Goal: Complete application form

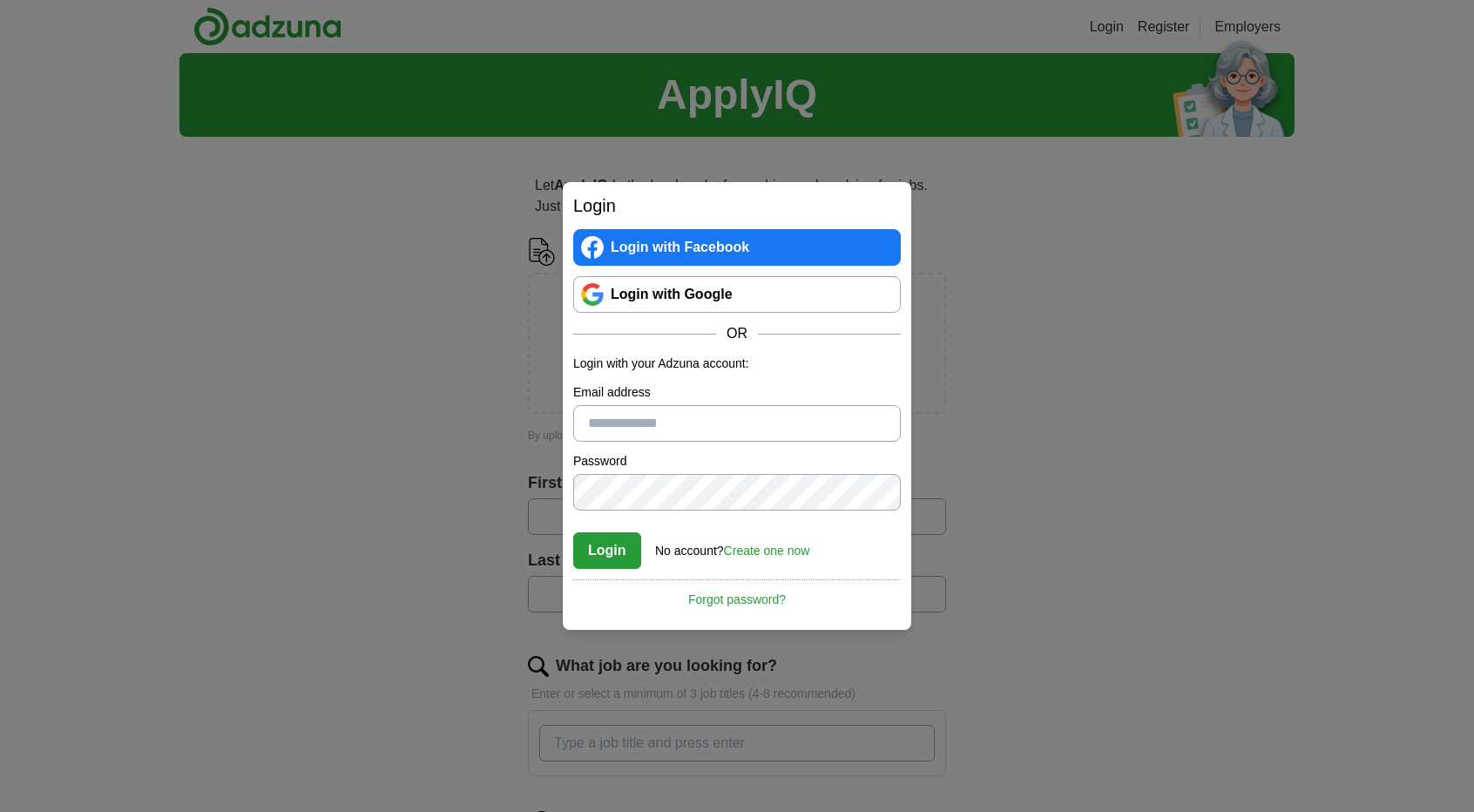
click at [707, 297] on link "Login with Google" at bounding box center [737, 293] width 327 height 36
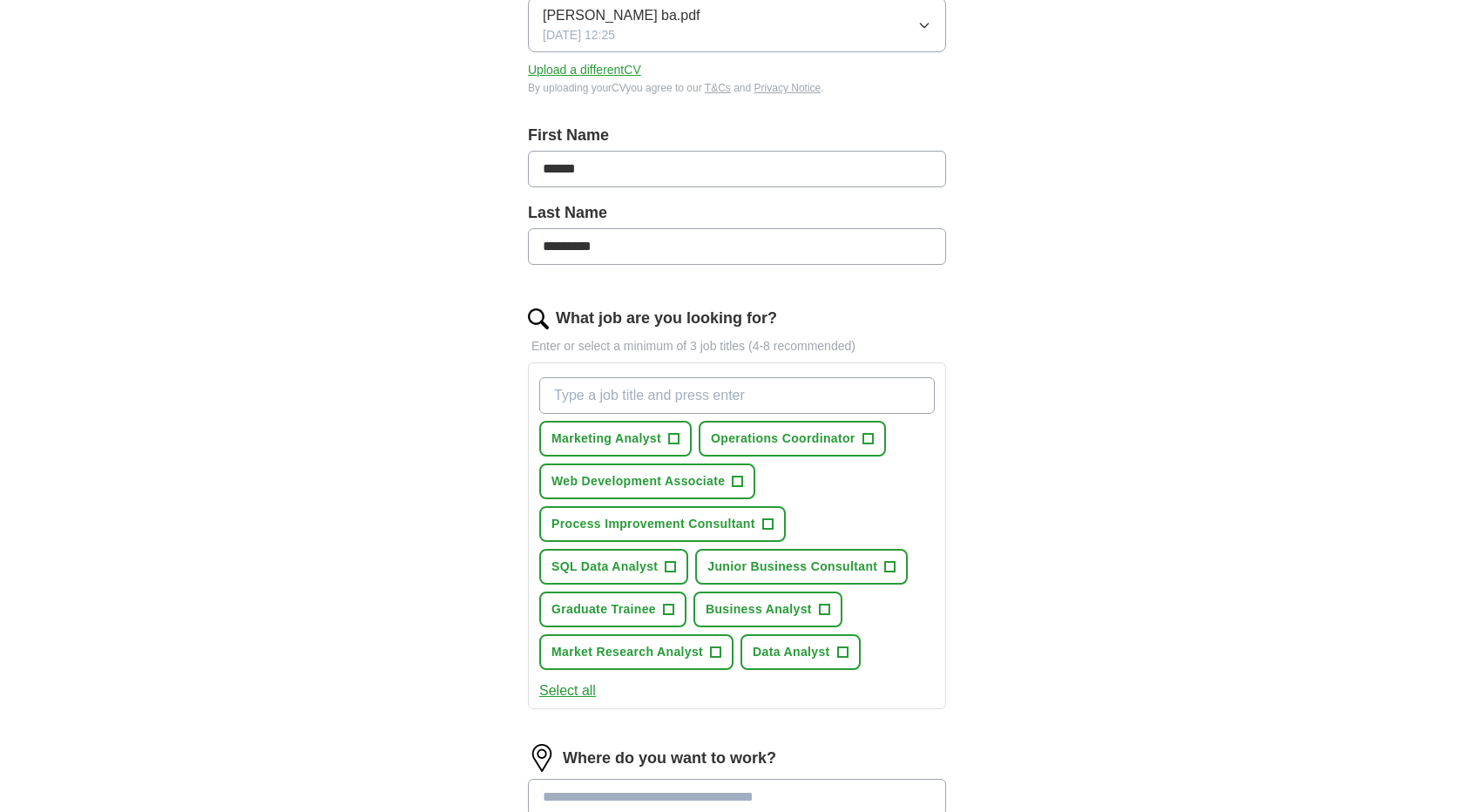
scroll to position [301, 0]
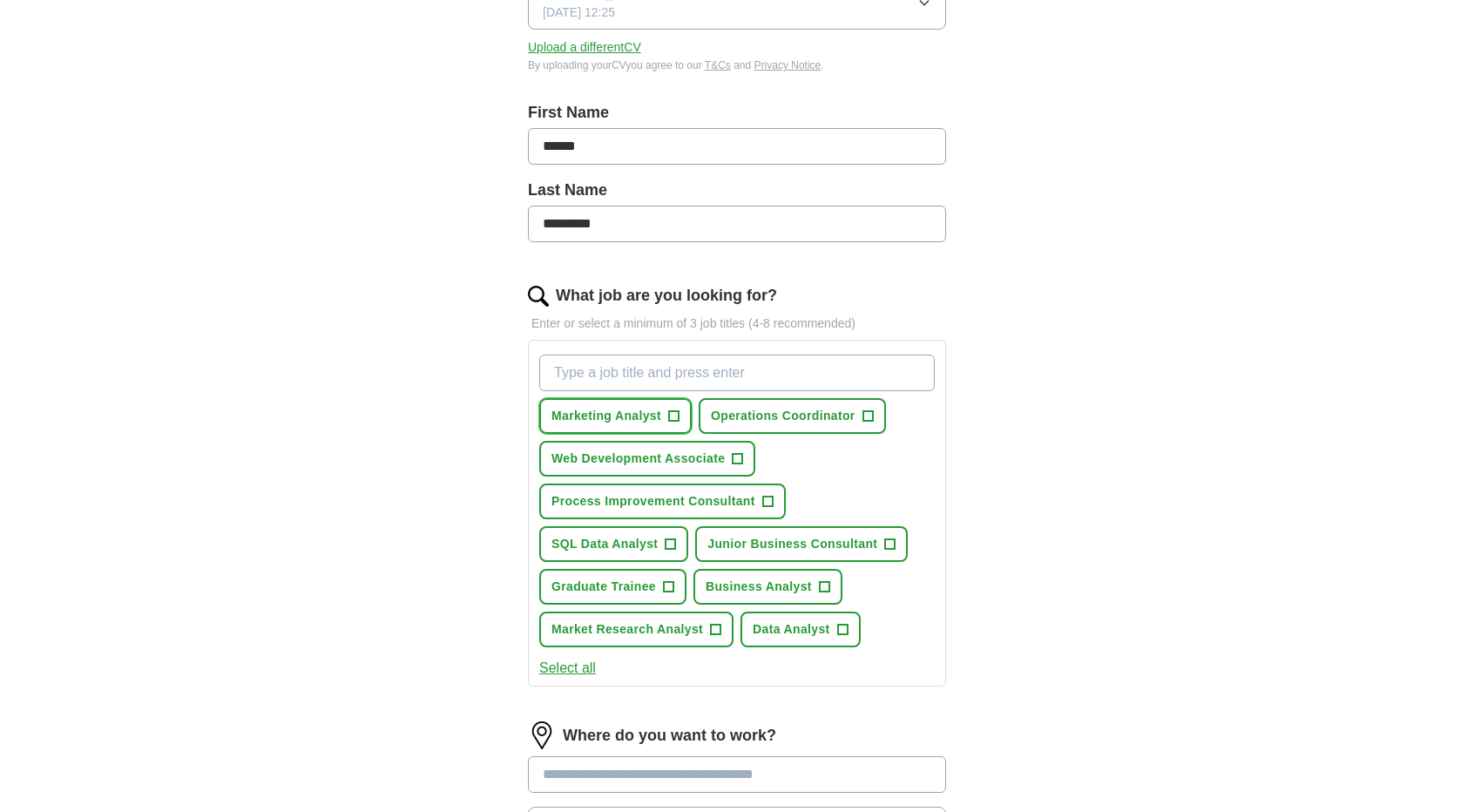
click at [680, 412] on button "Marketing Analyst +" at bounding box center [615, 415] width 152 height 36
click at [801, 591] on span "Business Analyst" at bounding box center [758, 586] width 106 height 19
click at [691, 361] on input "What job are you looking for?" at bounding box center [737, 373] width 396 height 36
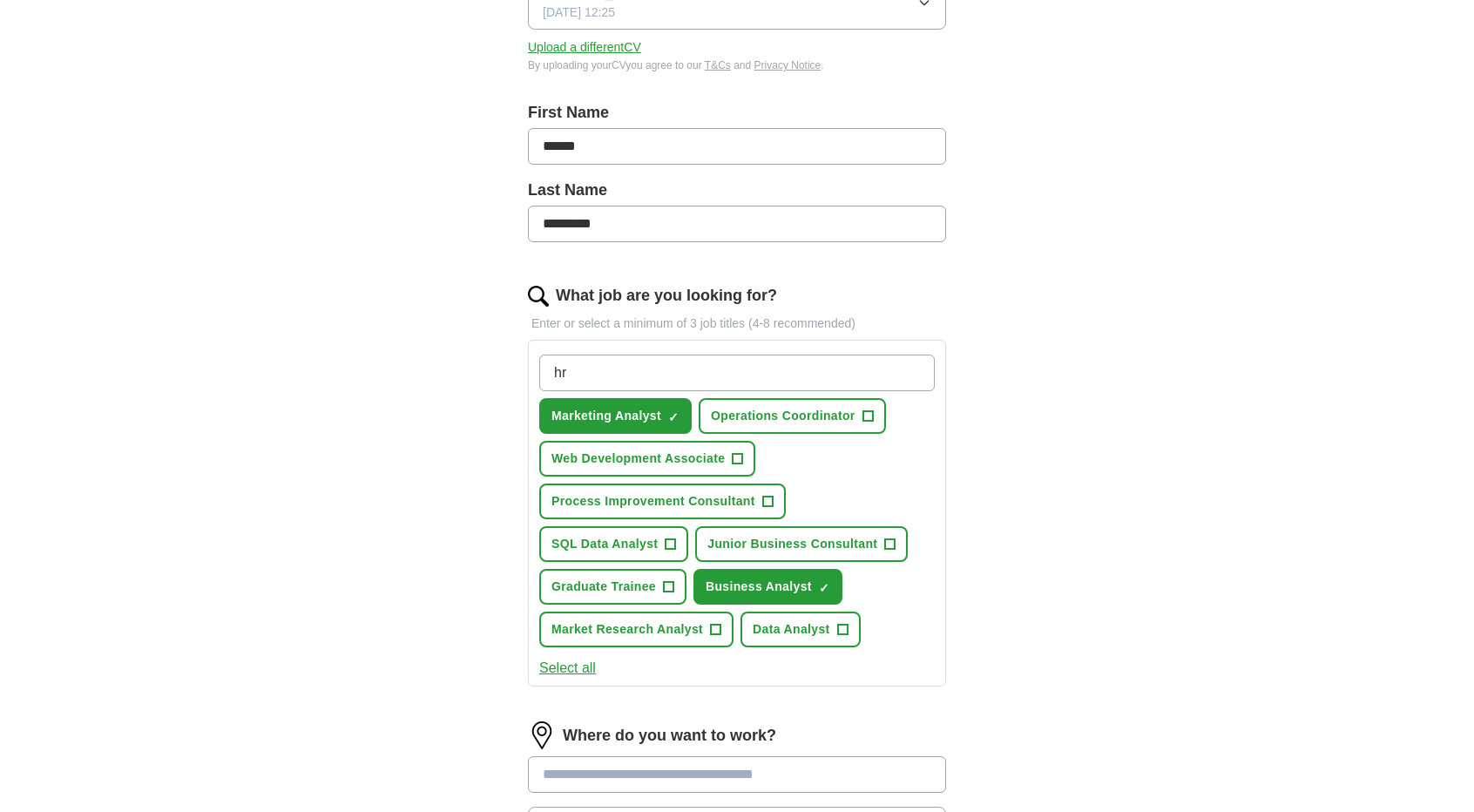
type input "HR"
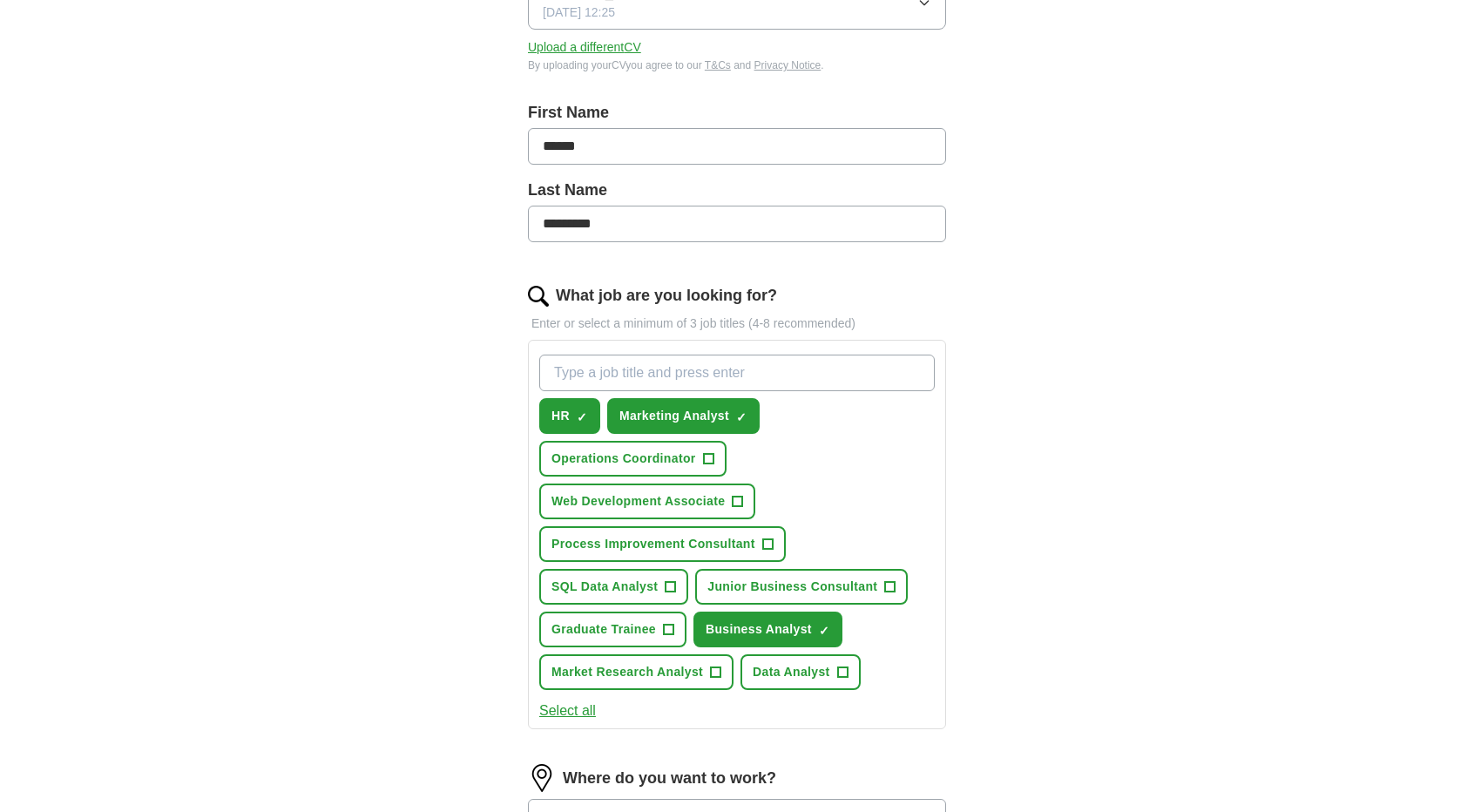
click at [606, 371] on input "What job are you looking for?" at bounding box center [737, 373] width 396 height 36
type input "sales"
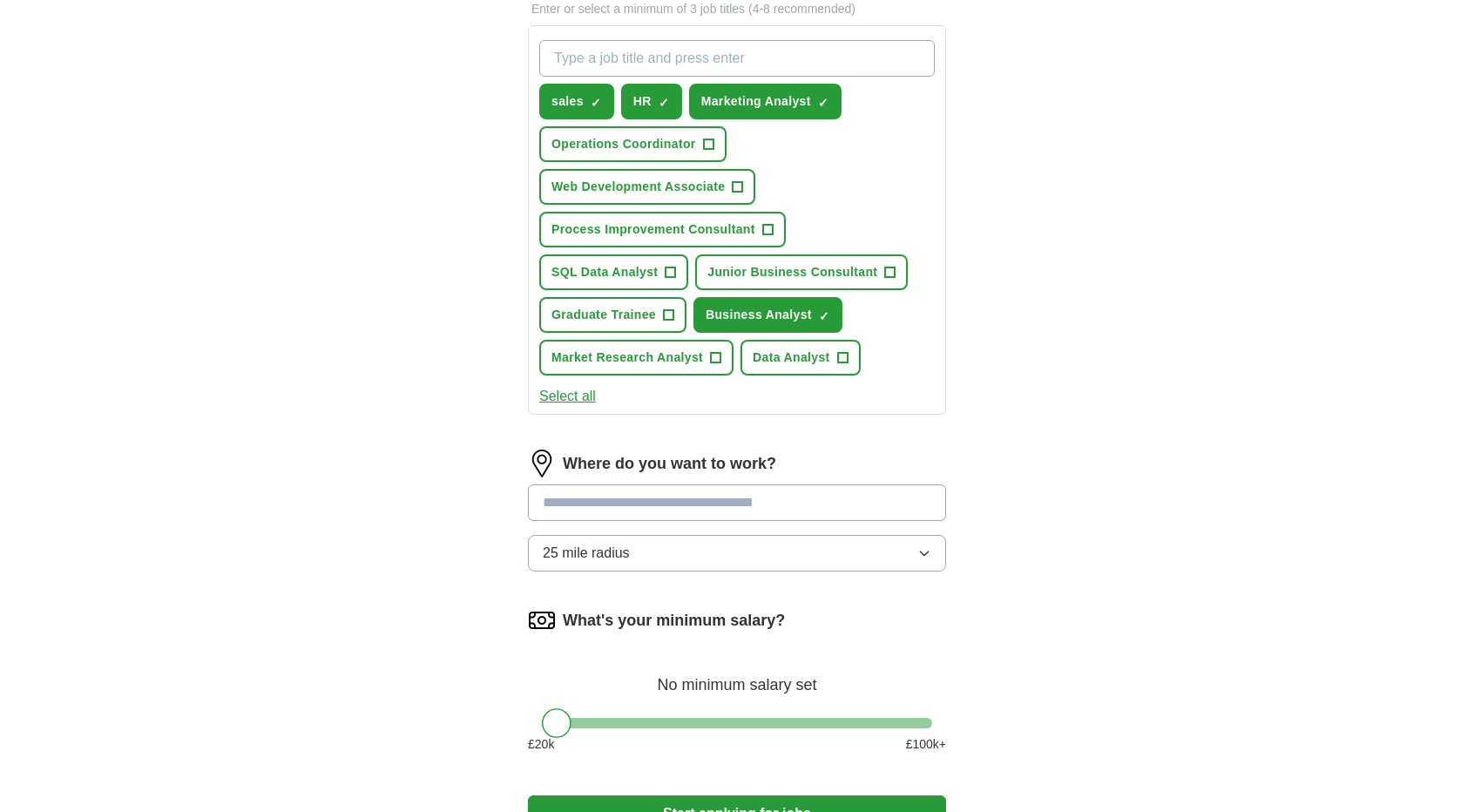
scroll to position [618, 0]
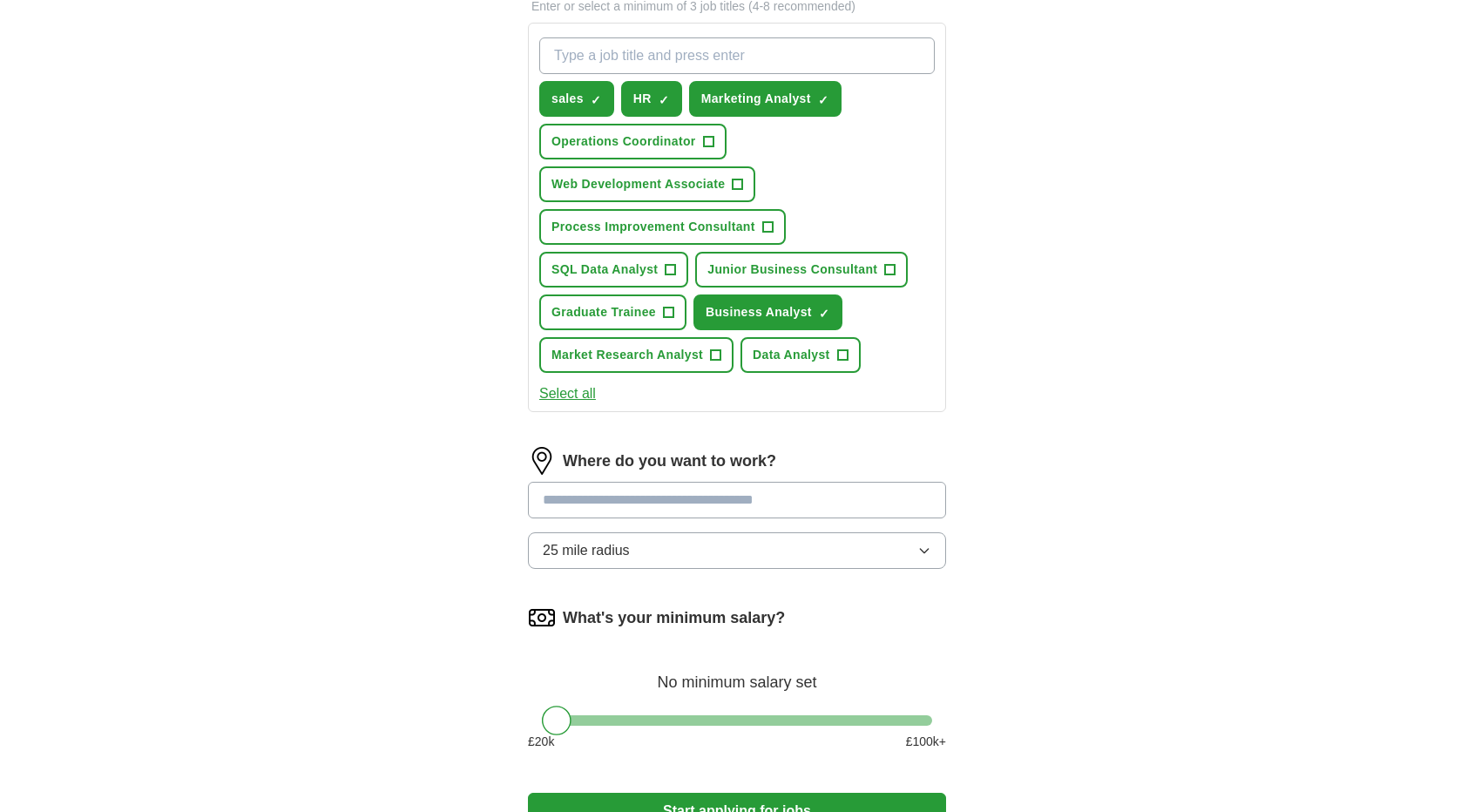
click at [814, 494] on input at bounding box center [737, 499] width 418 height 36
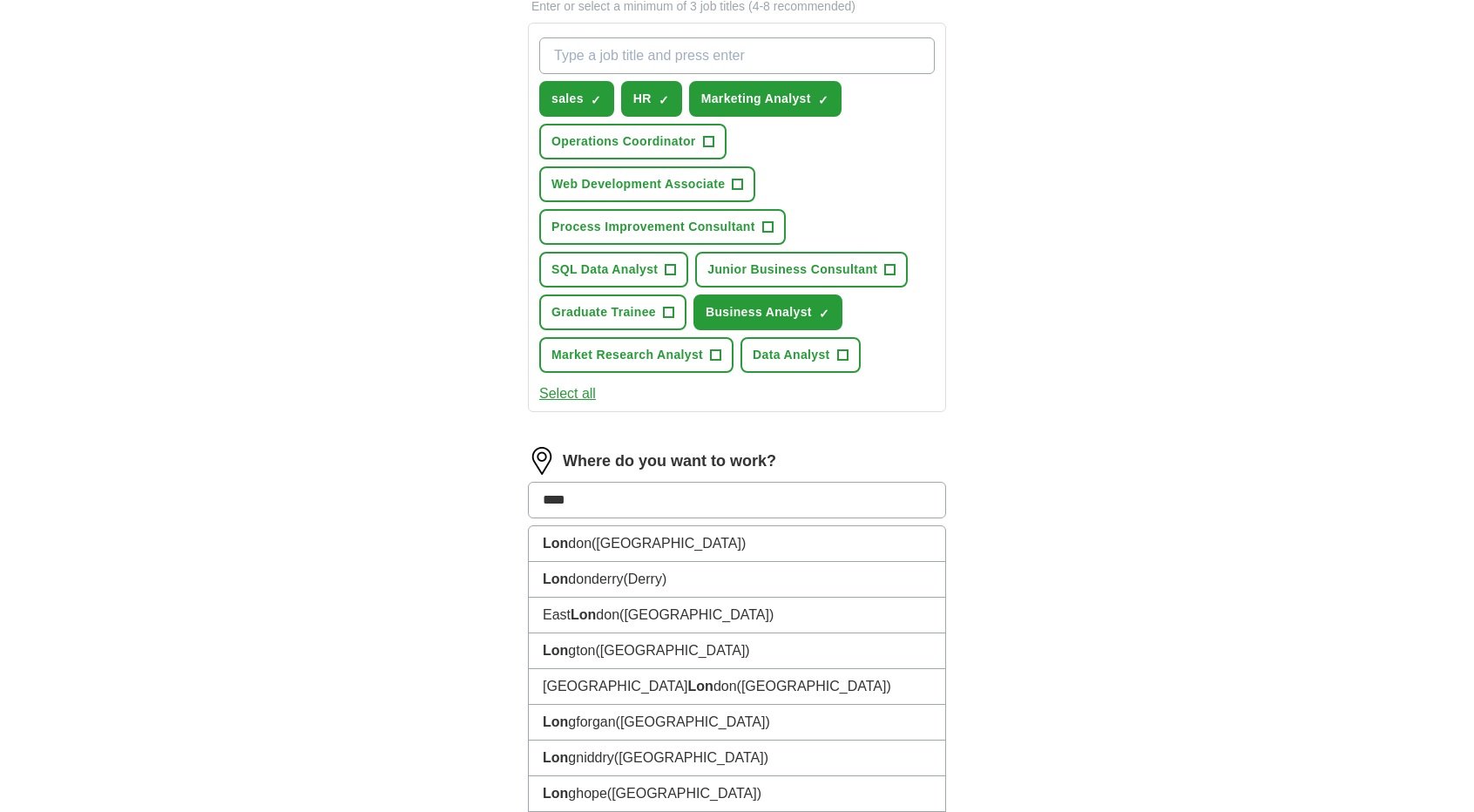
type input "*****"
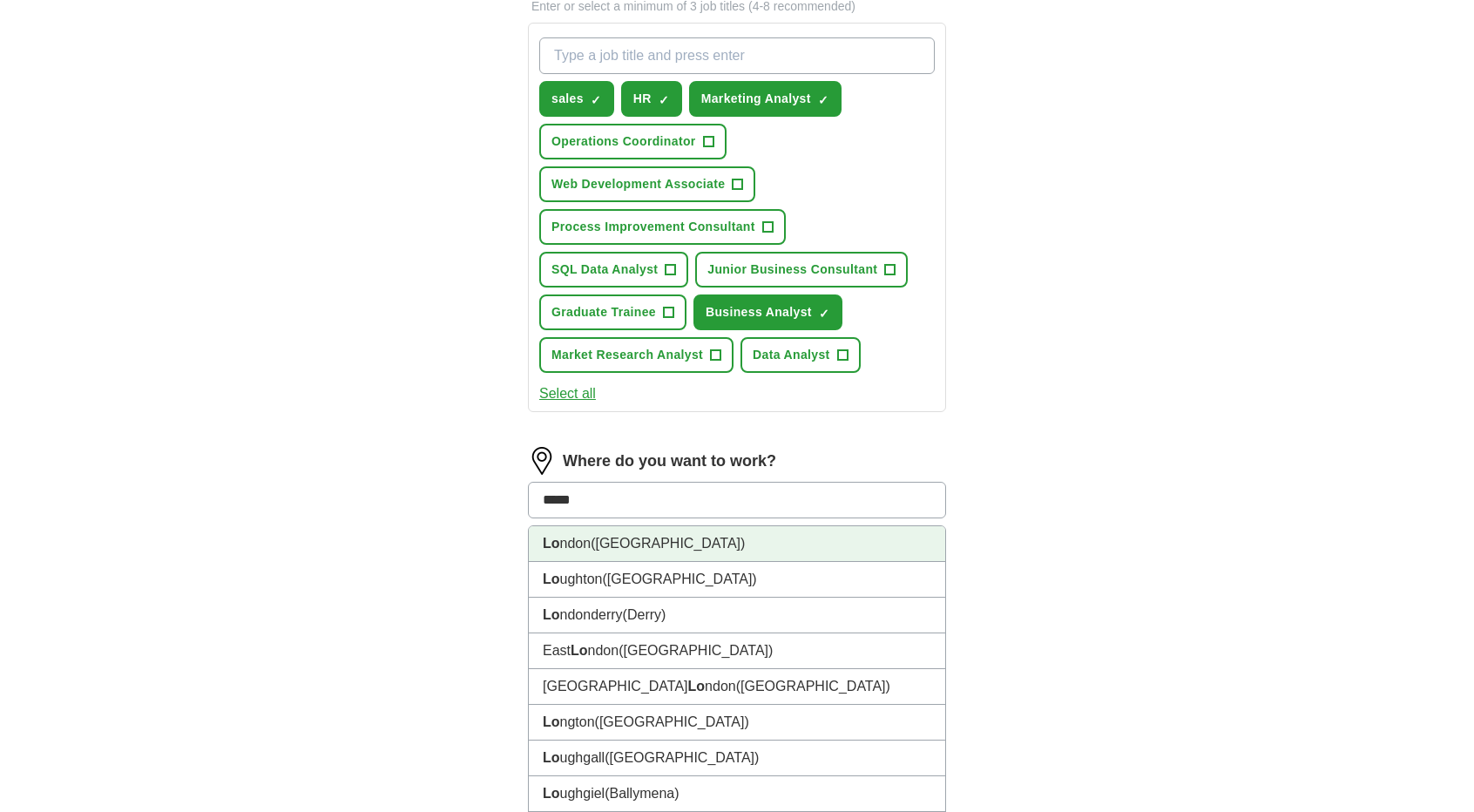
click at [753, 539] on li "Lo ndon (UK)" at bounding box center [737, 543] width 416 height 36
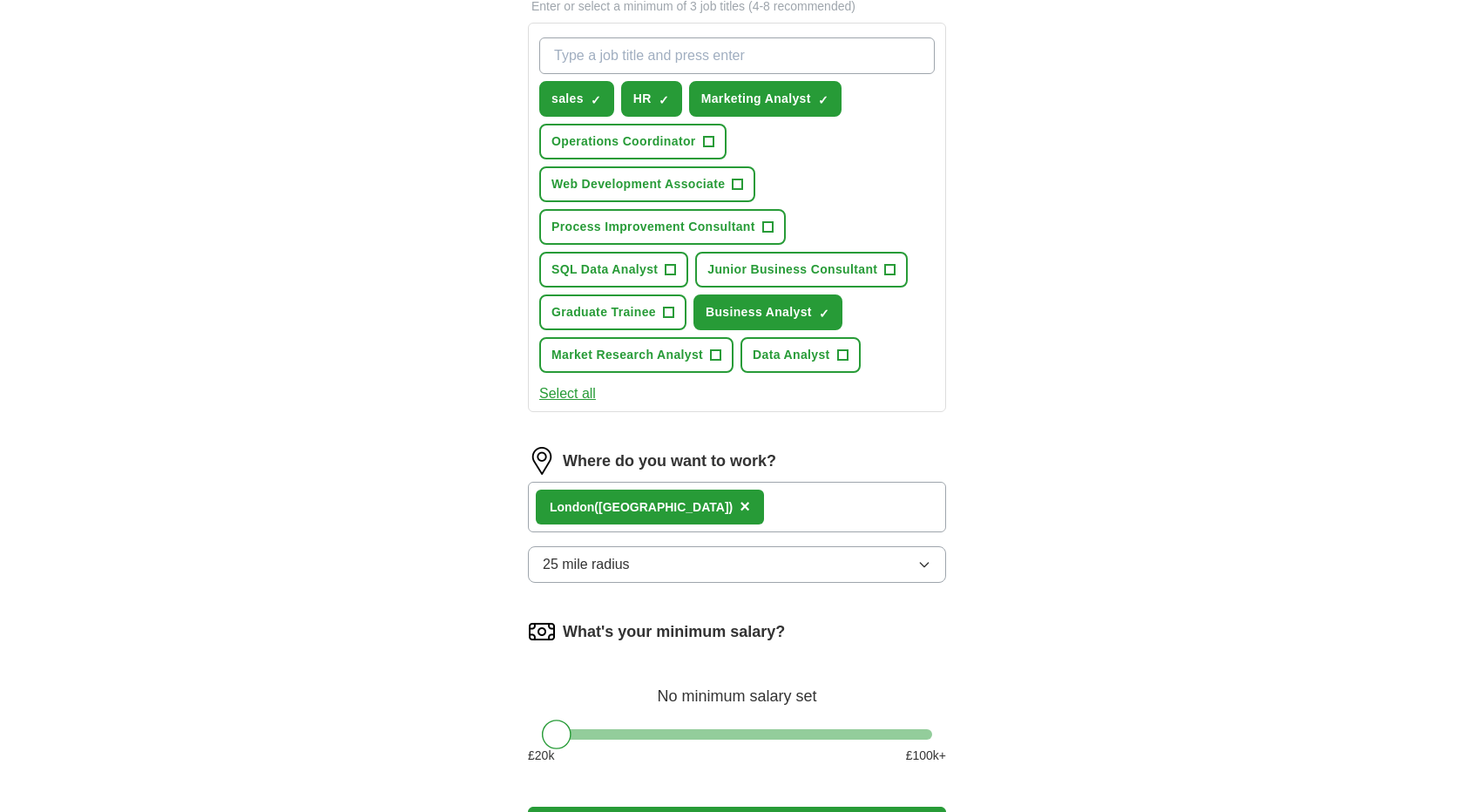
click at [713, 504] on div "Lo ndon (UK) ×" at bounding box center [737, 506] width 418 height 51
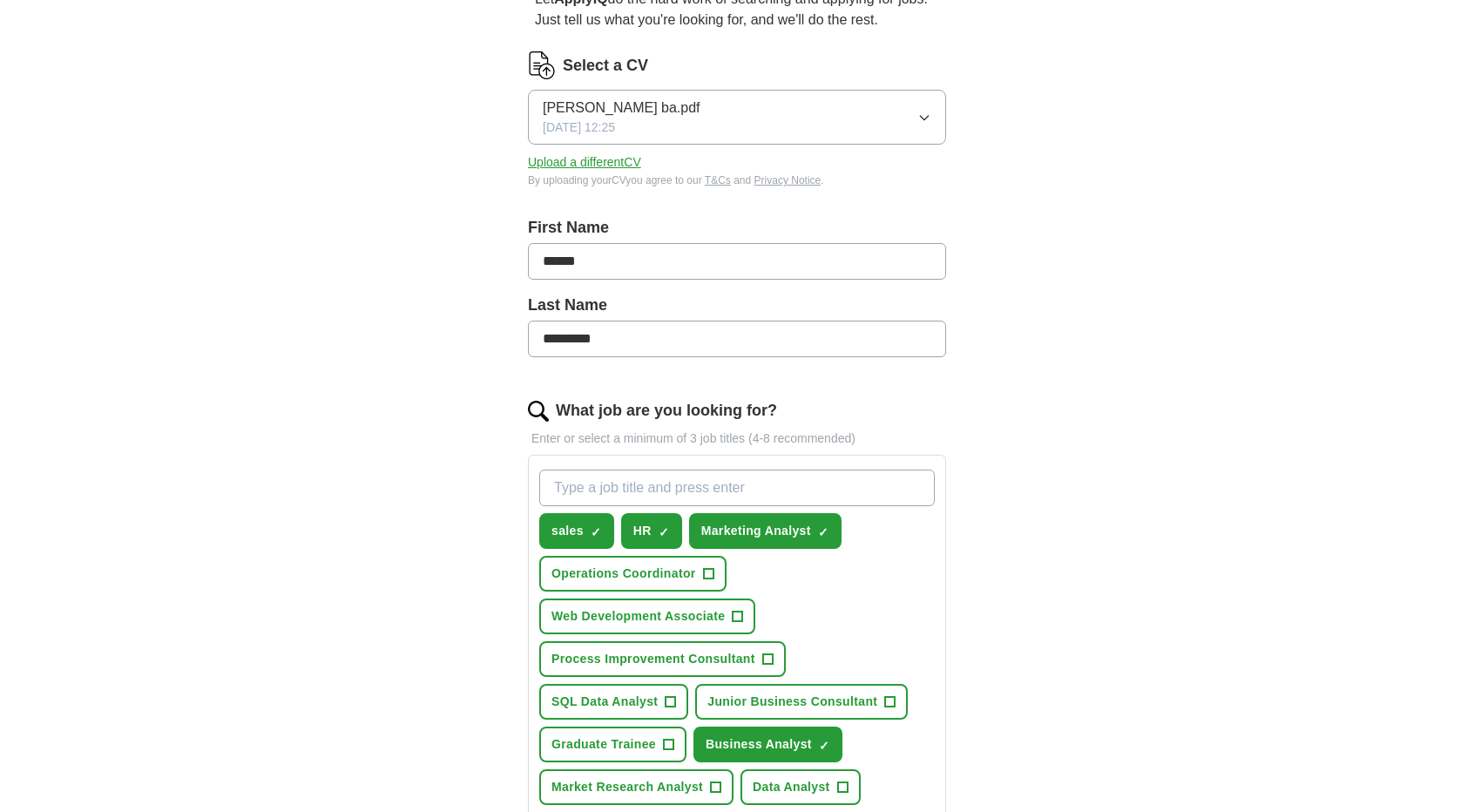
scroll to position [0, 0]
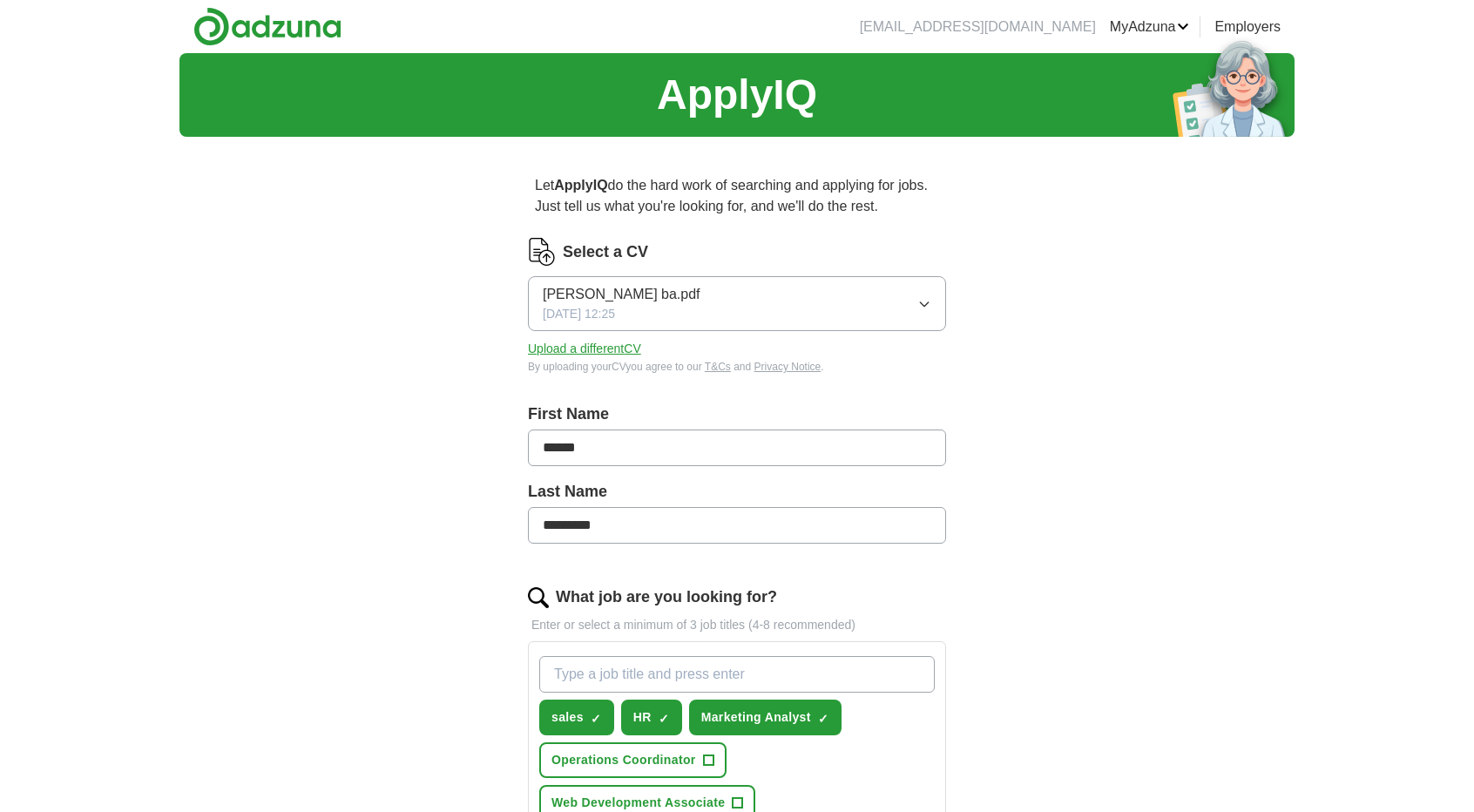
click at [745, 309] on button "sahana Prabhakar ba.pdf 12/07/2025, 12:25" at bounding box center [737, 303] width 418 height 55
click at [744, 312] on button "sahana Prabhakar ba.pdf 12/07/2025, 12:25" at bounding box center [737, 303] width 418 height 55
click at [570, 350] on button "Upload a different CV" at bounding box center [584, 349] width 113 height 19
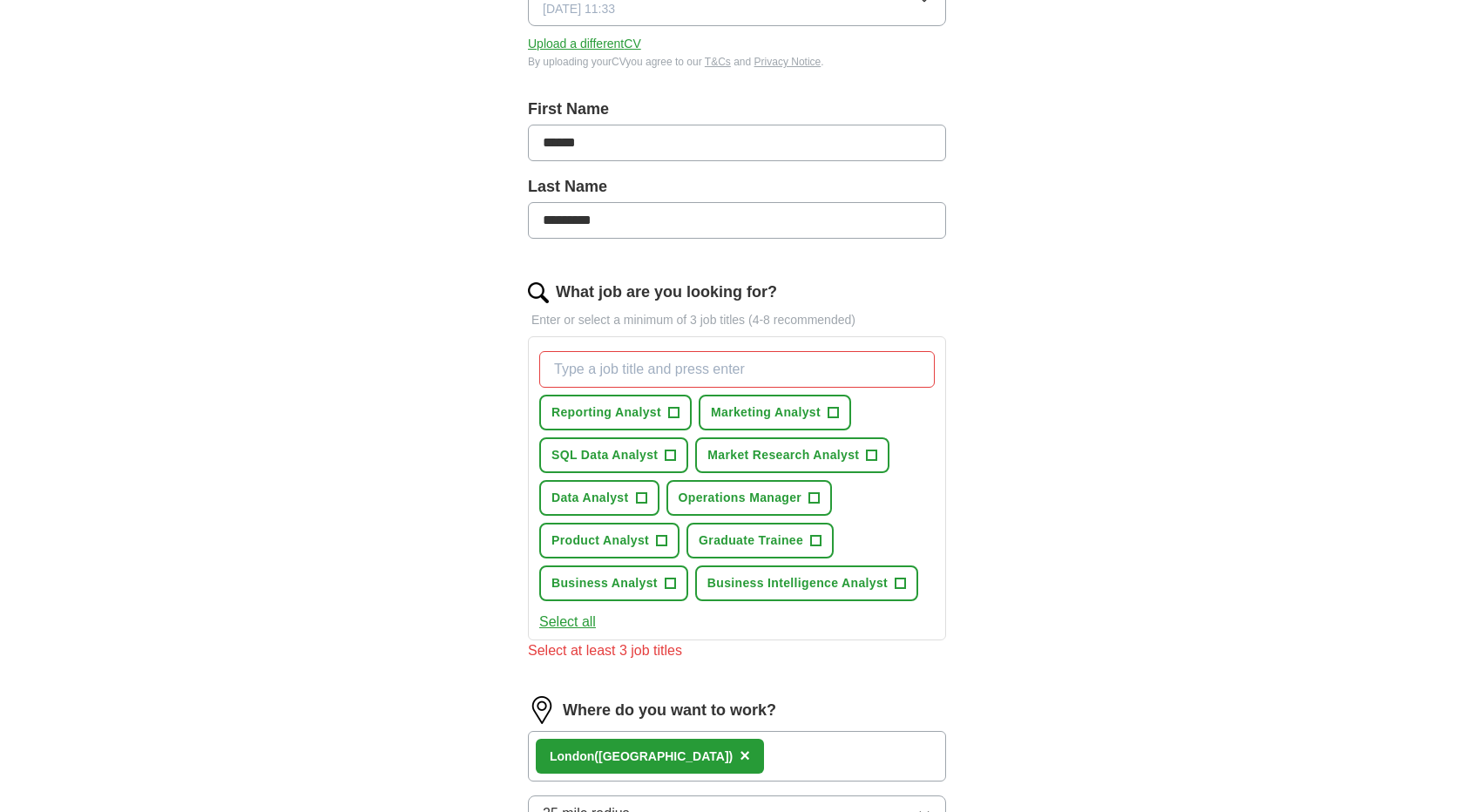
scroll to position [308, 0]
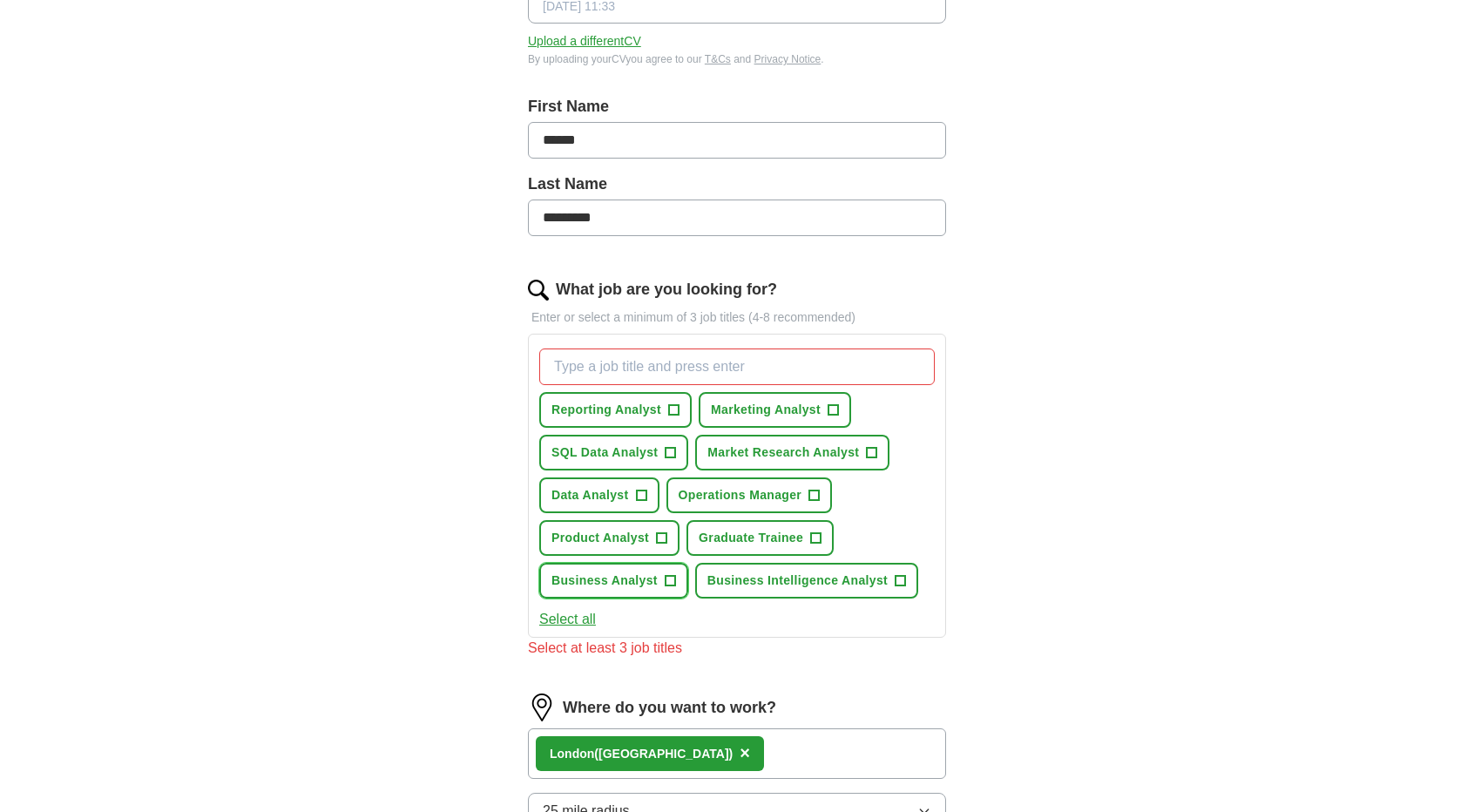
click at [674, 574] on span "+" at bounding box center [670, 581] width 11 height 14
click at [671, 360] on input "What job are you looking for?" at bounding box center [737, 366] width 396 height 36
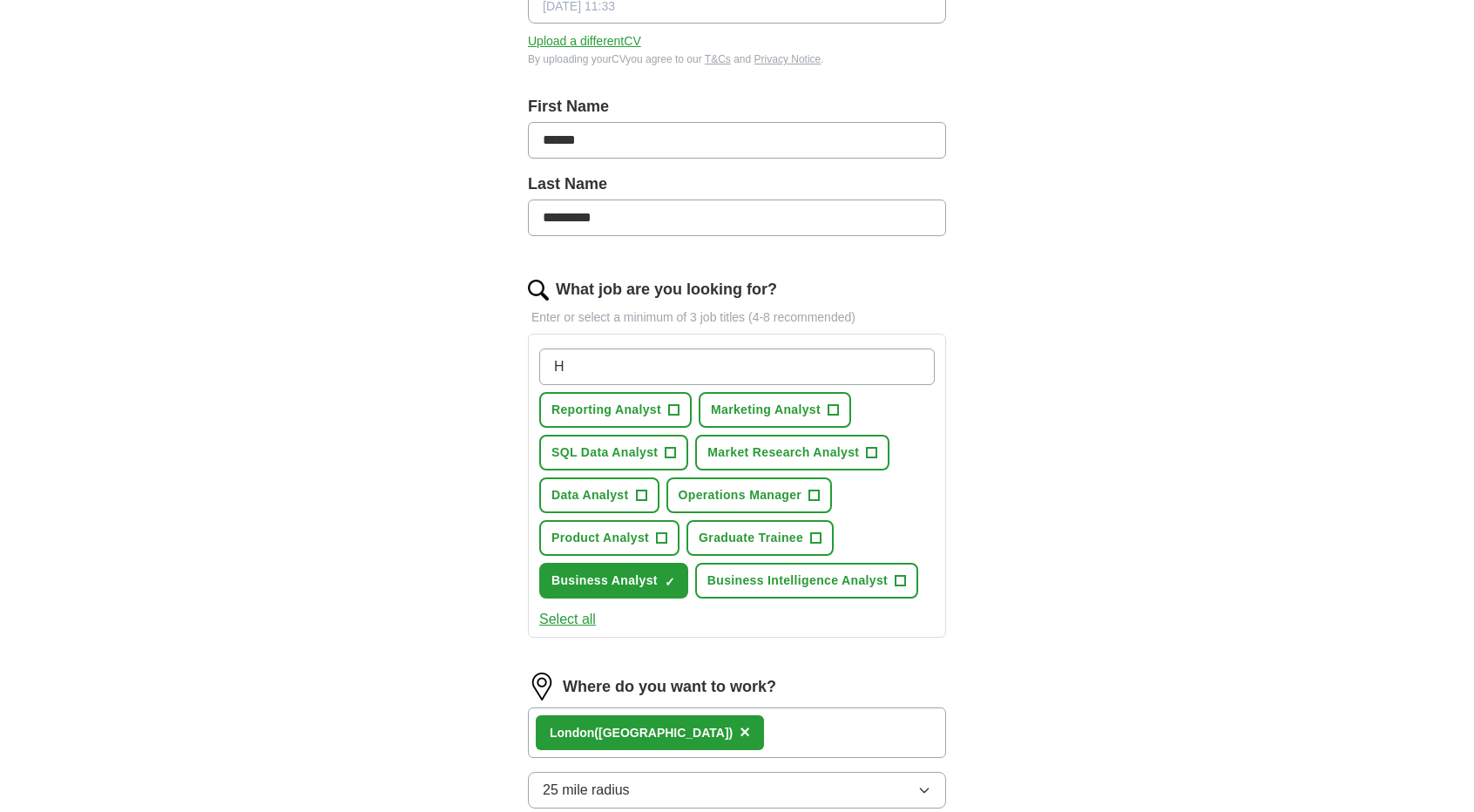
type input "HR"
type input "SALES"
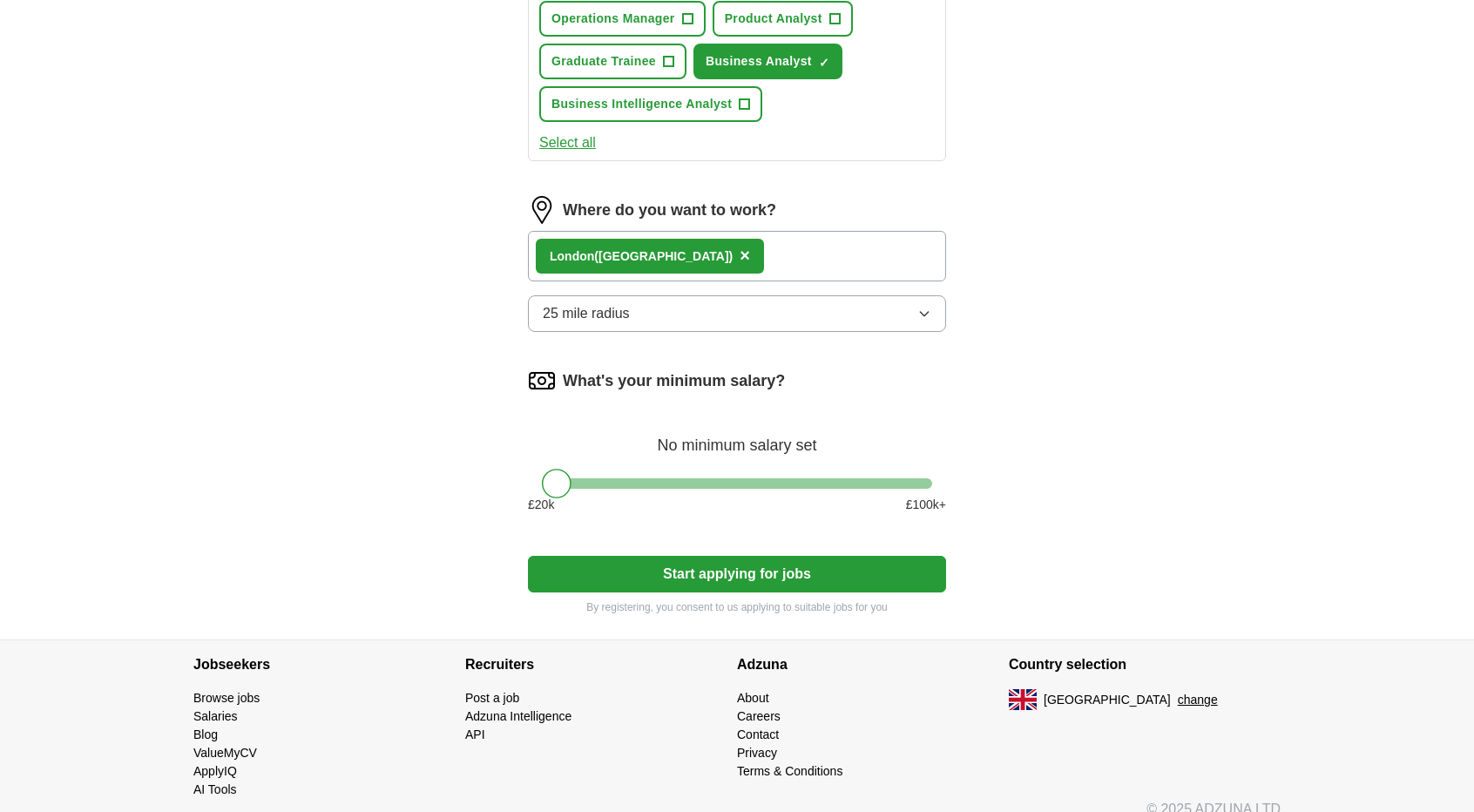
scroll to position [843, 0]
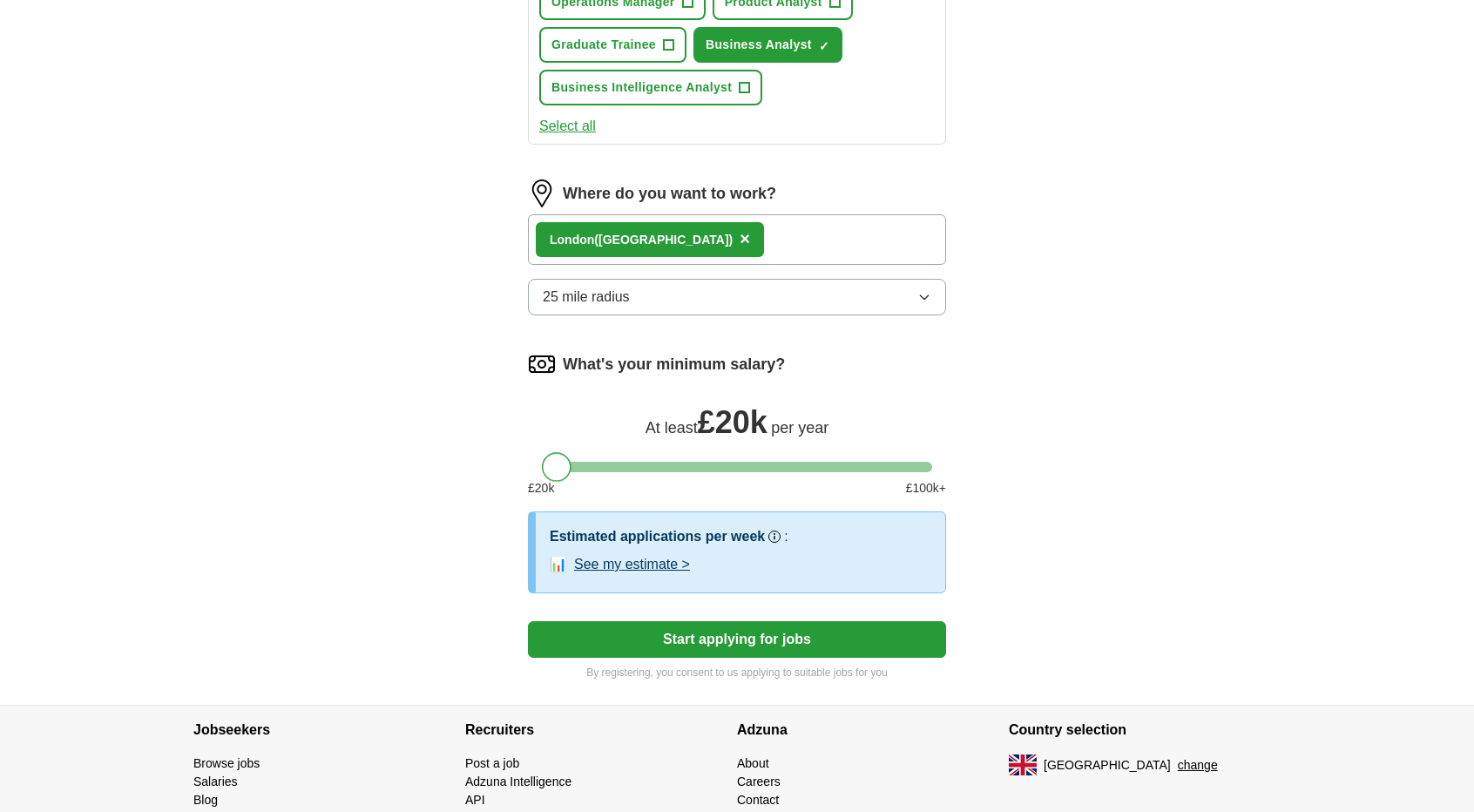
drag, startPoint x: 564, startPoint y: 466, endPoint x: 520, endPoint y: 464, distance: 44.0
click at [520, 464] on div "Let ApplyIQ do the hard work of searching and applying for jobs. Just tell us w…" at bounding box center [737, 6] width 558 height 1397
click at [648, 560] on button "See my estimate >" at bounding box center [632, 564] width 116 height 20
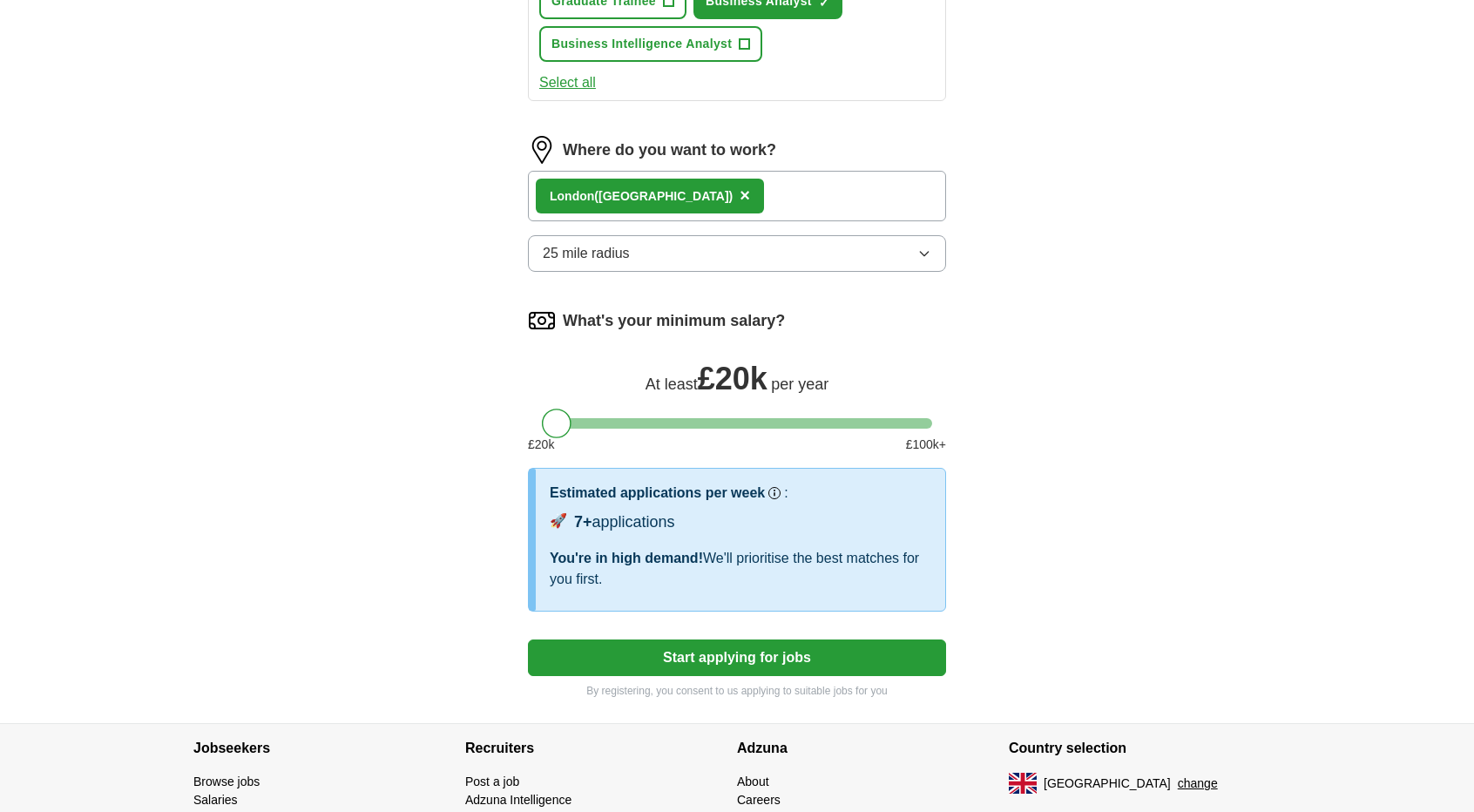
scroll to position [892, 0]
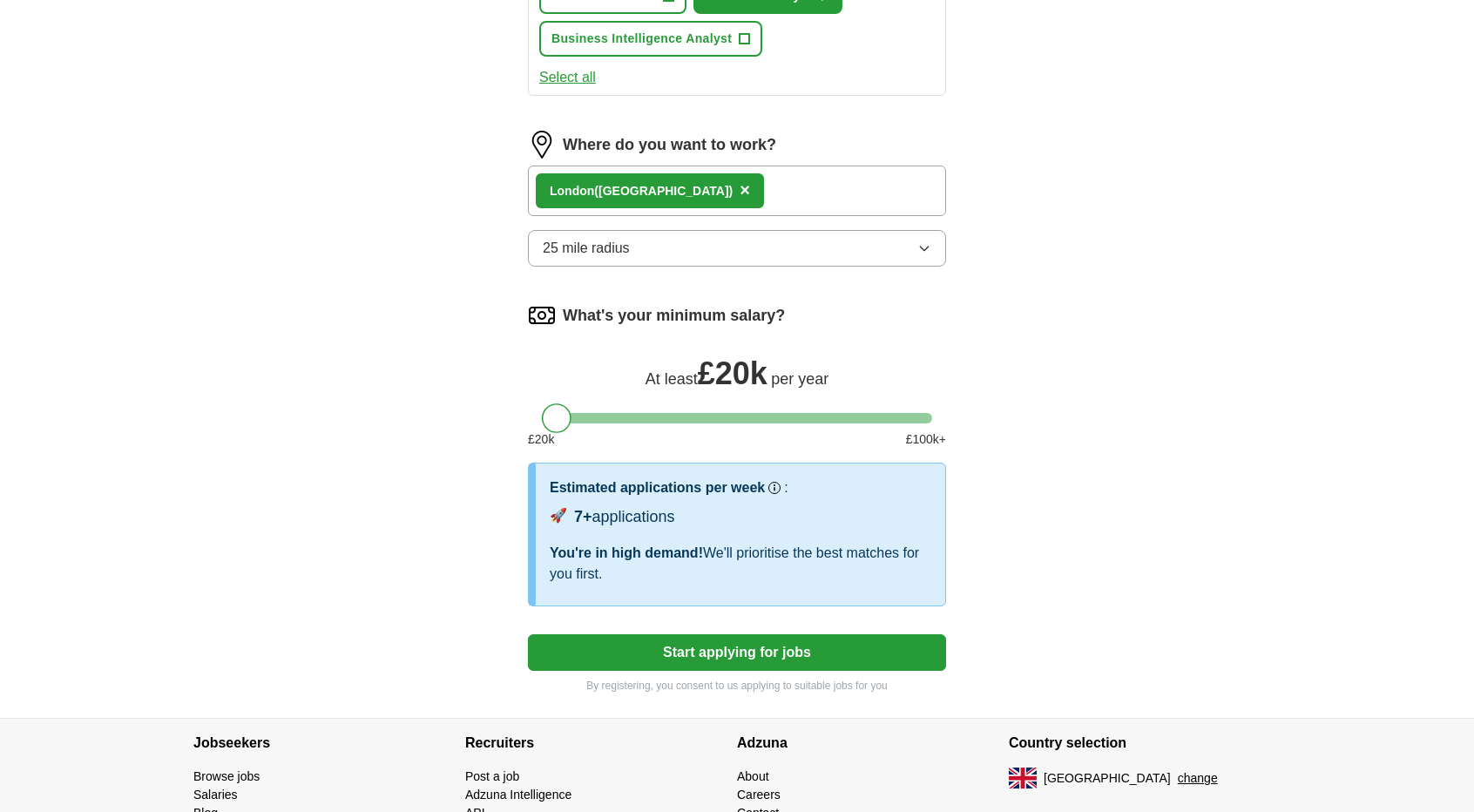
click at [850, 635] on button "Start applying for jobs" at bounding box center [737, 652] width 418 height 36
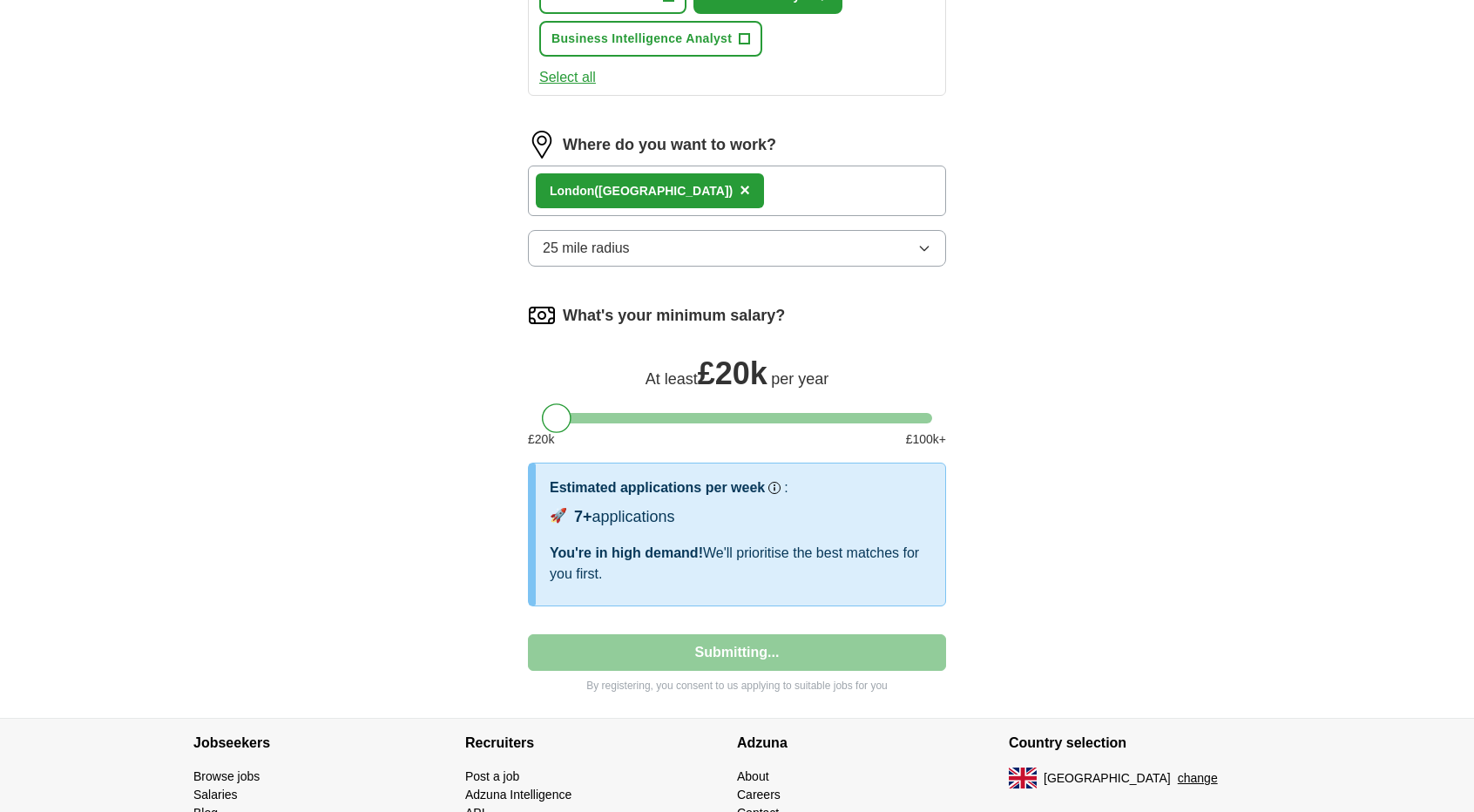
select select "**"
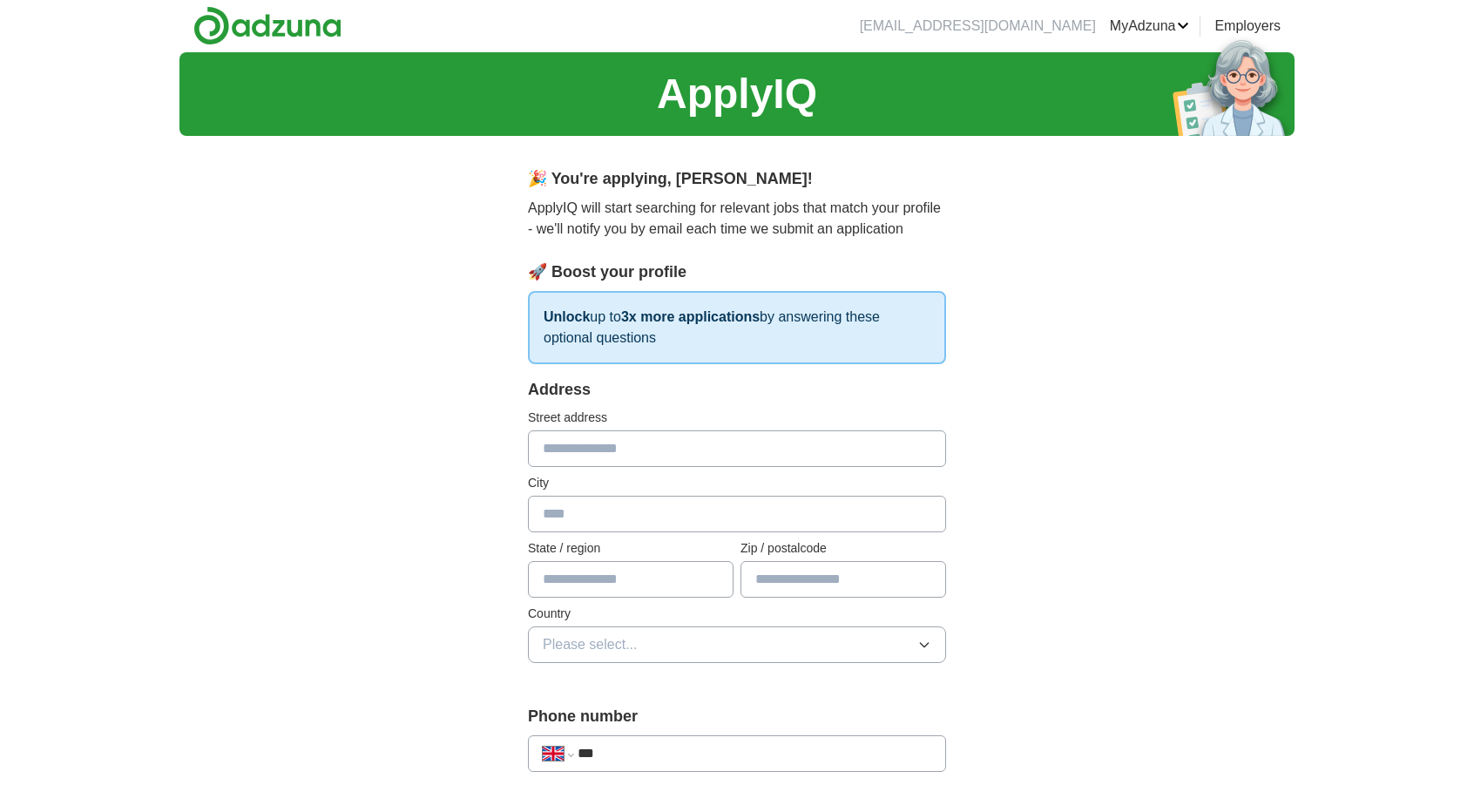
scroll to position [0, 0]
click at [756, 460] on input "text" at bounding box center [737, 449] width 418 height 36
type input "**********"
click at [689, 520] on input "text" at bounding box center [737, 514] width 418 height 36
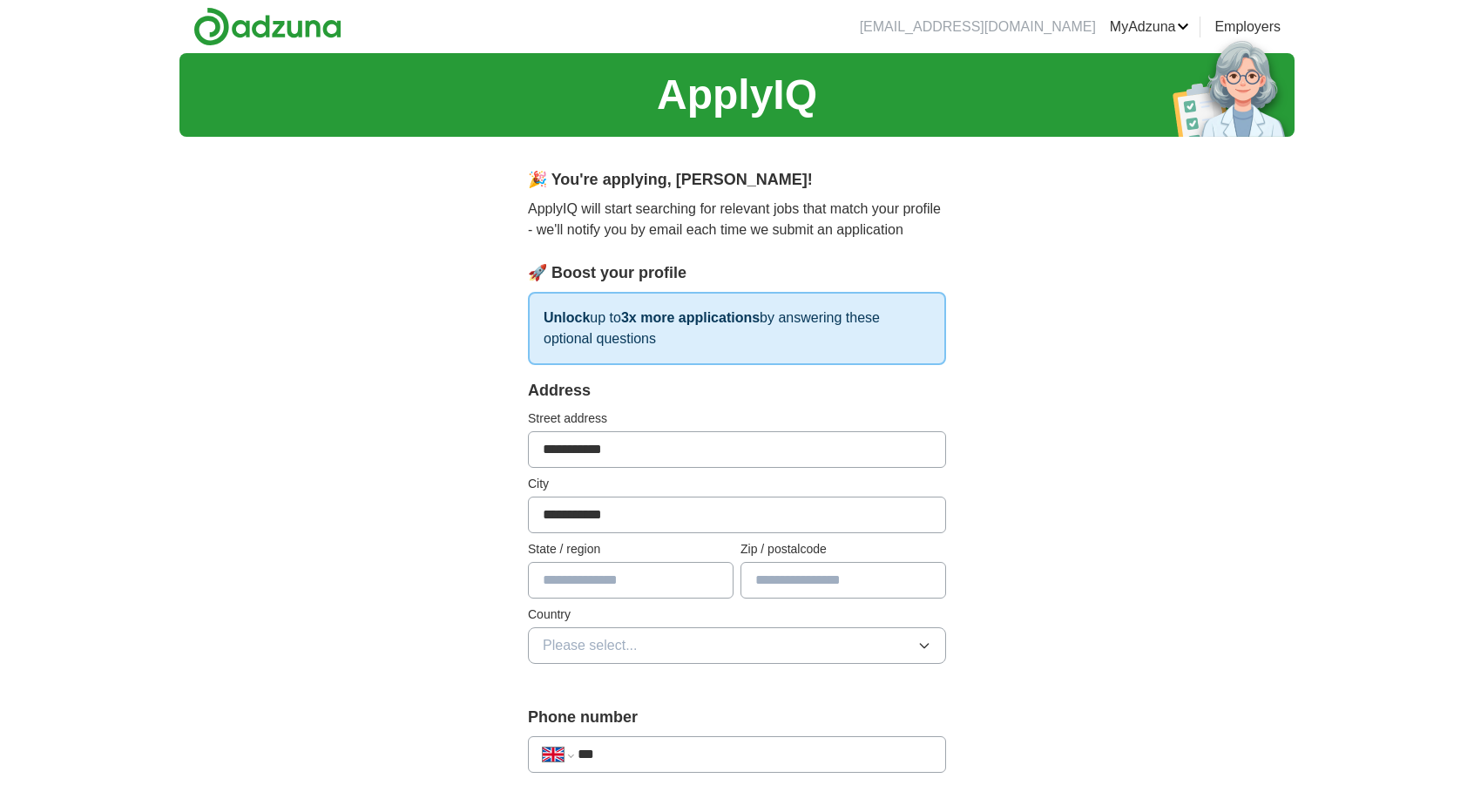
type input "**********"
click at [690, 583] on input "text" at bounding box center [630, 580] width 205 height 36
click at [773, 584] on input "text" at bounding box center [842, 580] width 205 height 36
type input "*******"
click at [737, 623] on div "Country Please select..." at bounding box center [737, 635] width 418 height 59
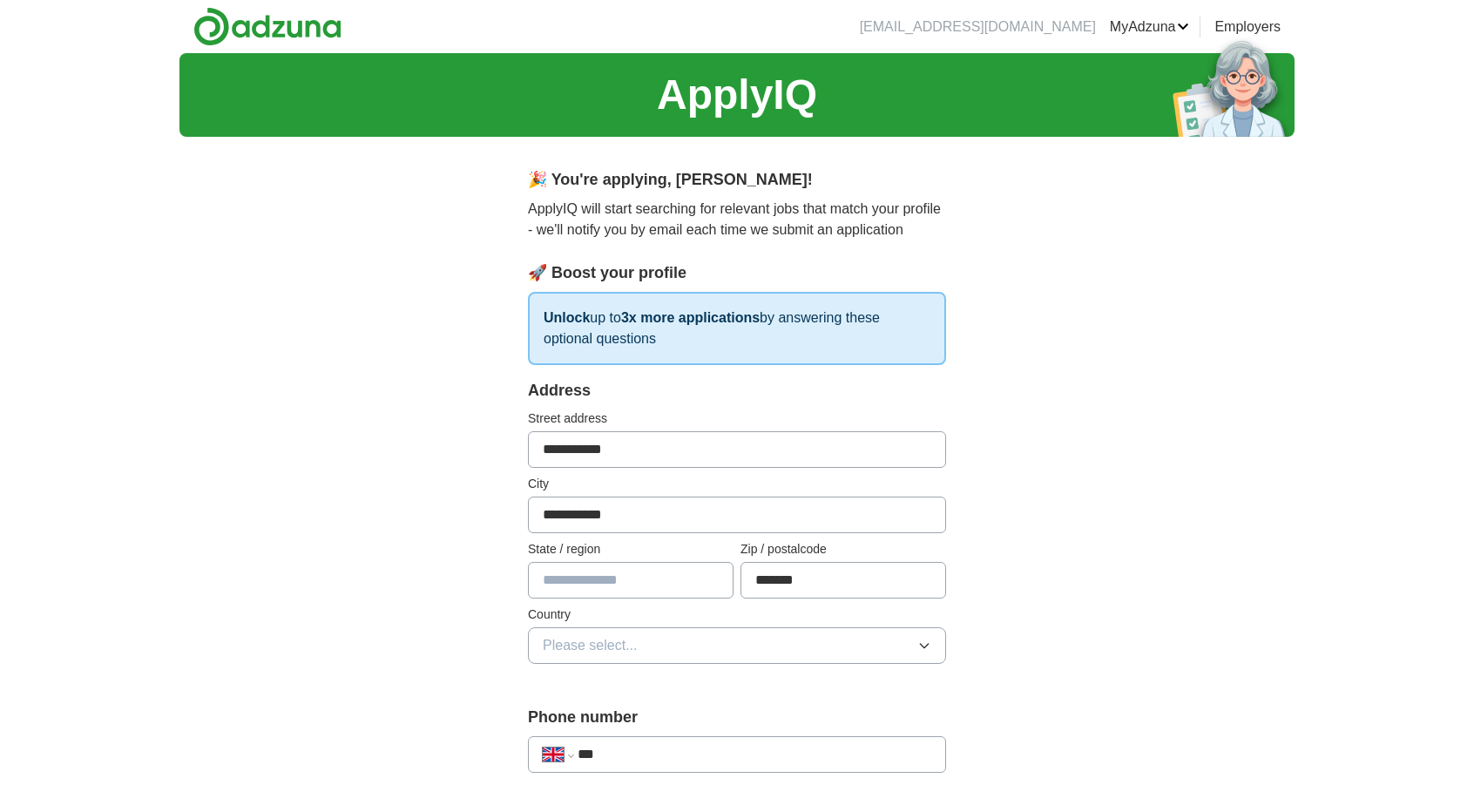
click at [737, 637] on button "Please select..." at bounding box center [737, 645] width 418 height 36
click at [731, 668] on li "[GEOGRAPHIC_DATA]" at bounding box center [737, 686] width 416 height 36
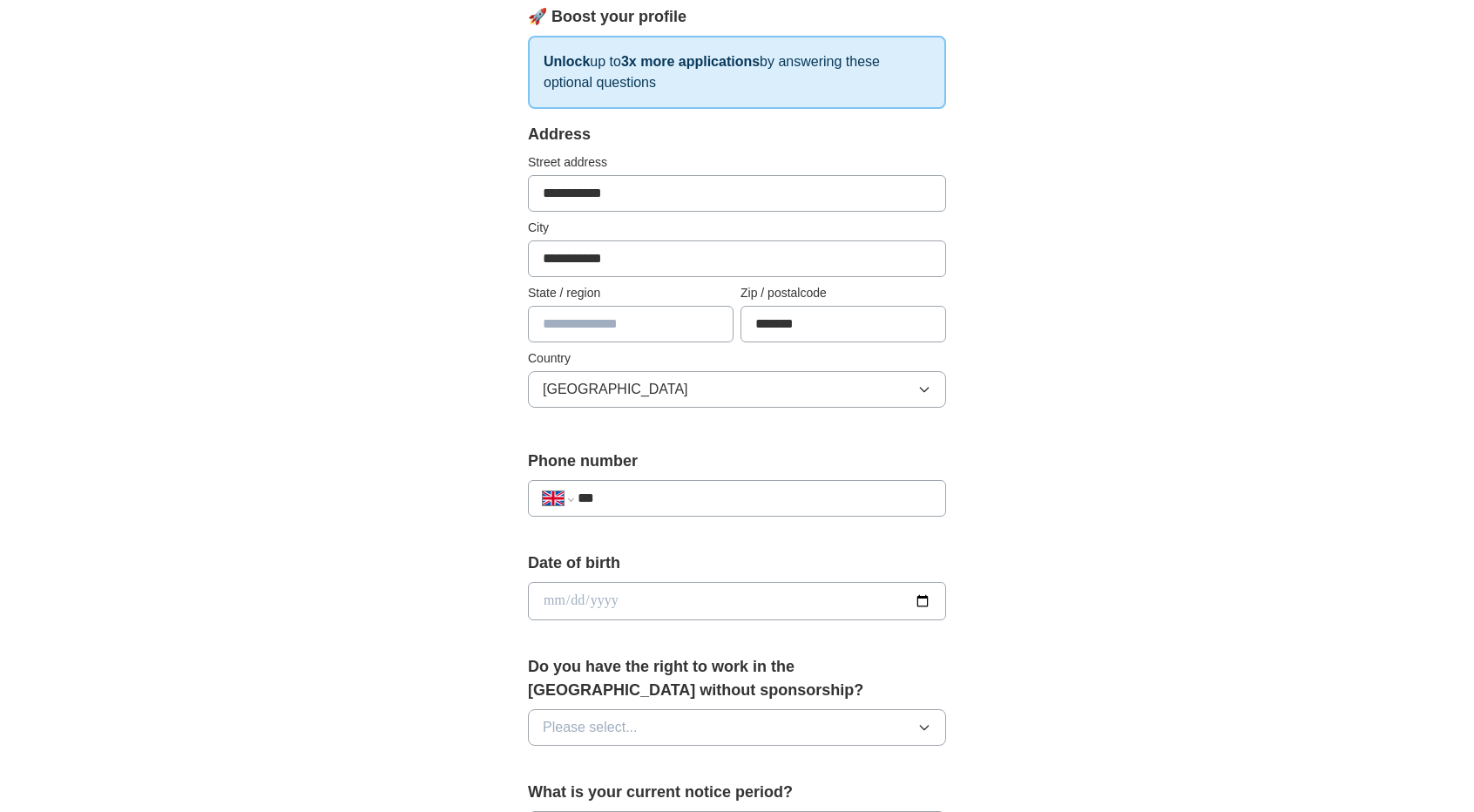
scroll to position [260, 0]
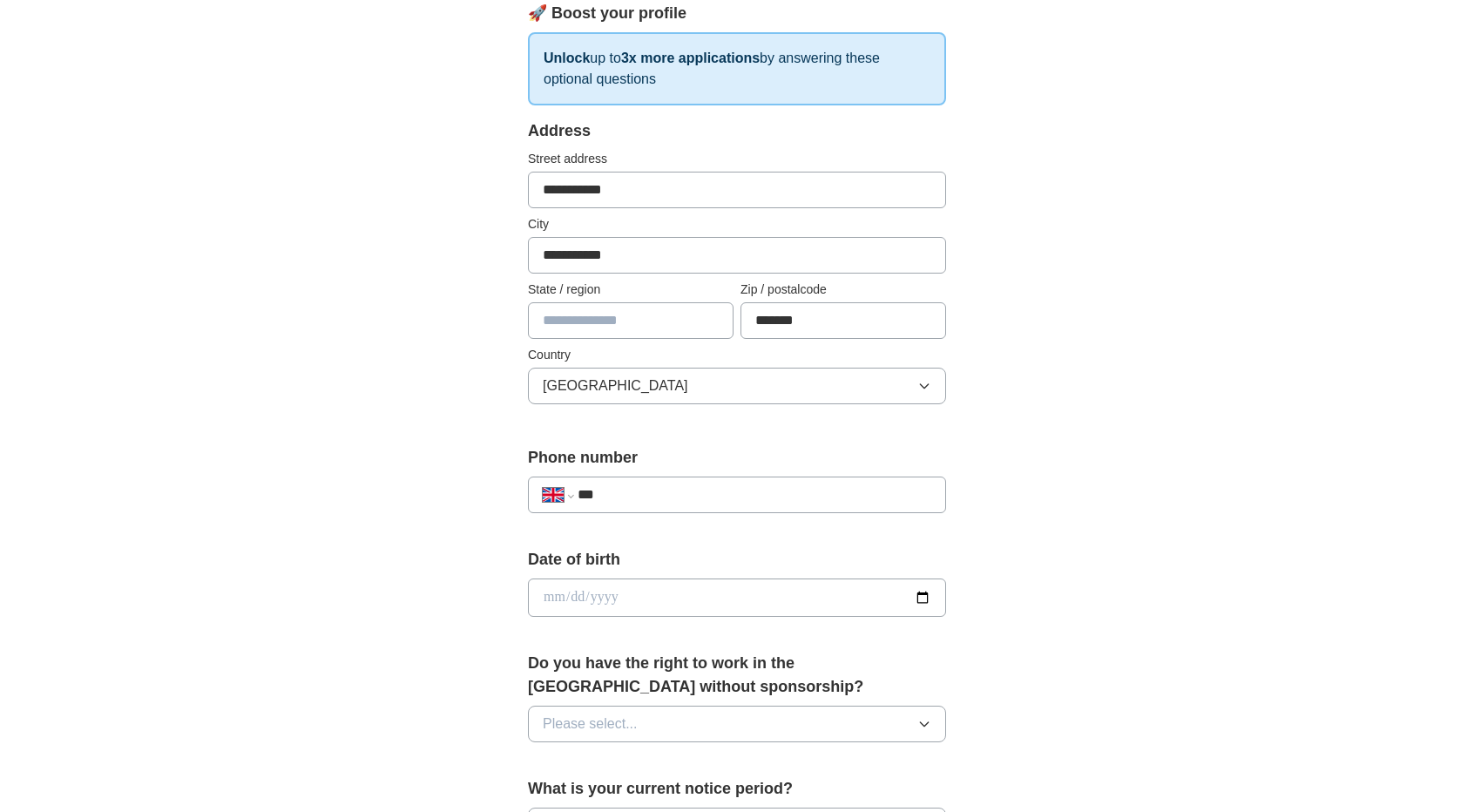
click at [688, 492] on input "***" at bounding box center [754, 494] width 354 height 20
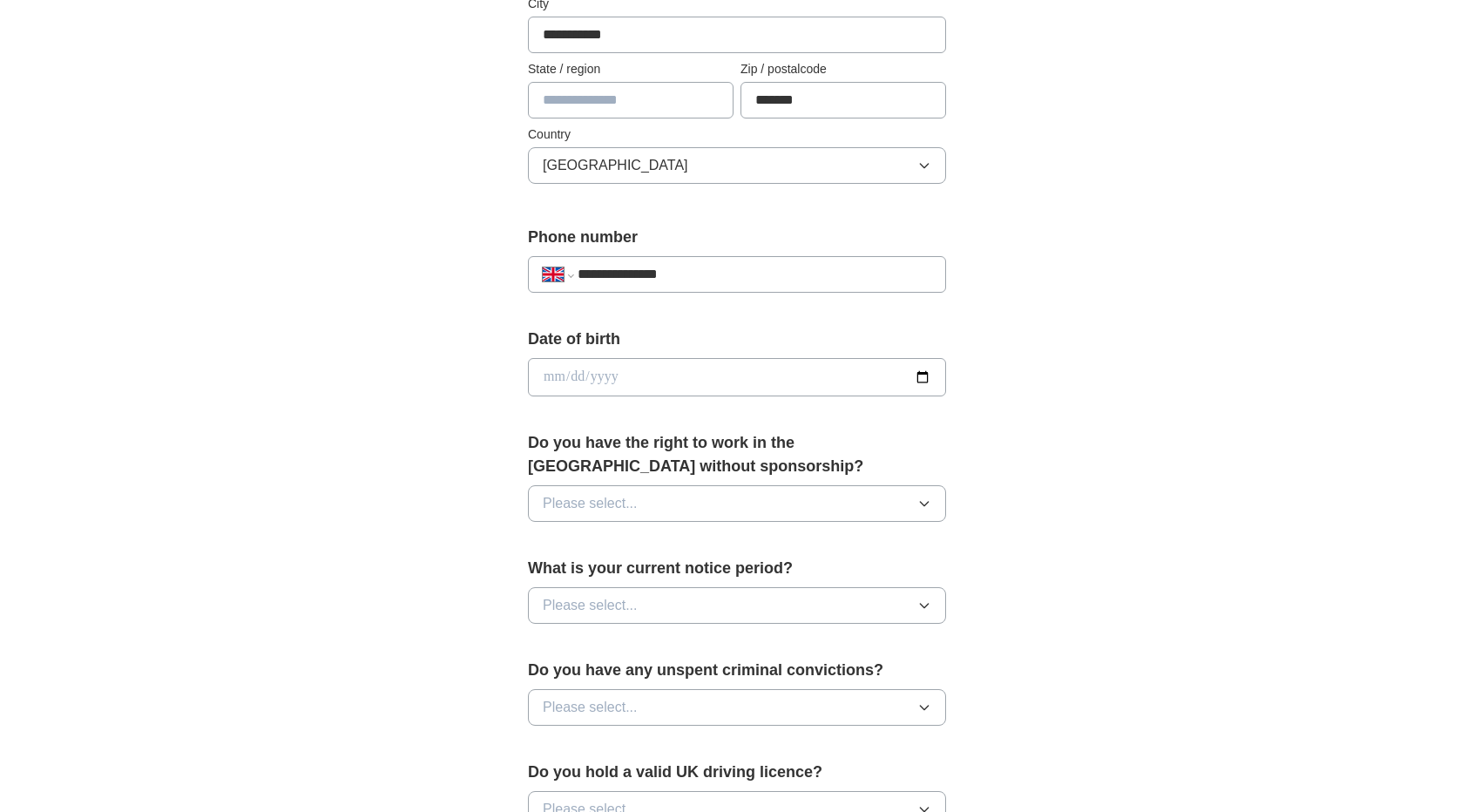
scroll to position [484, 0]
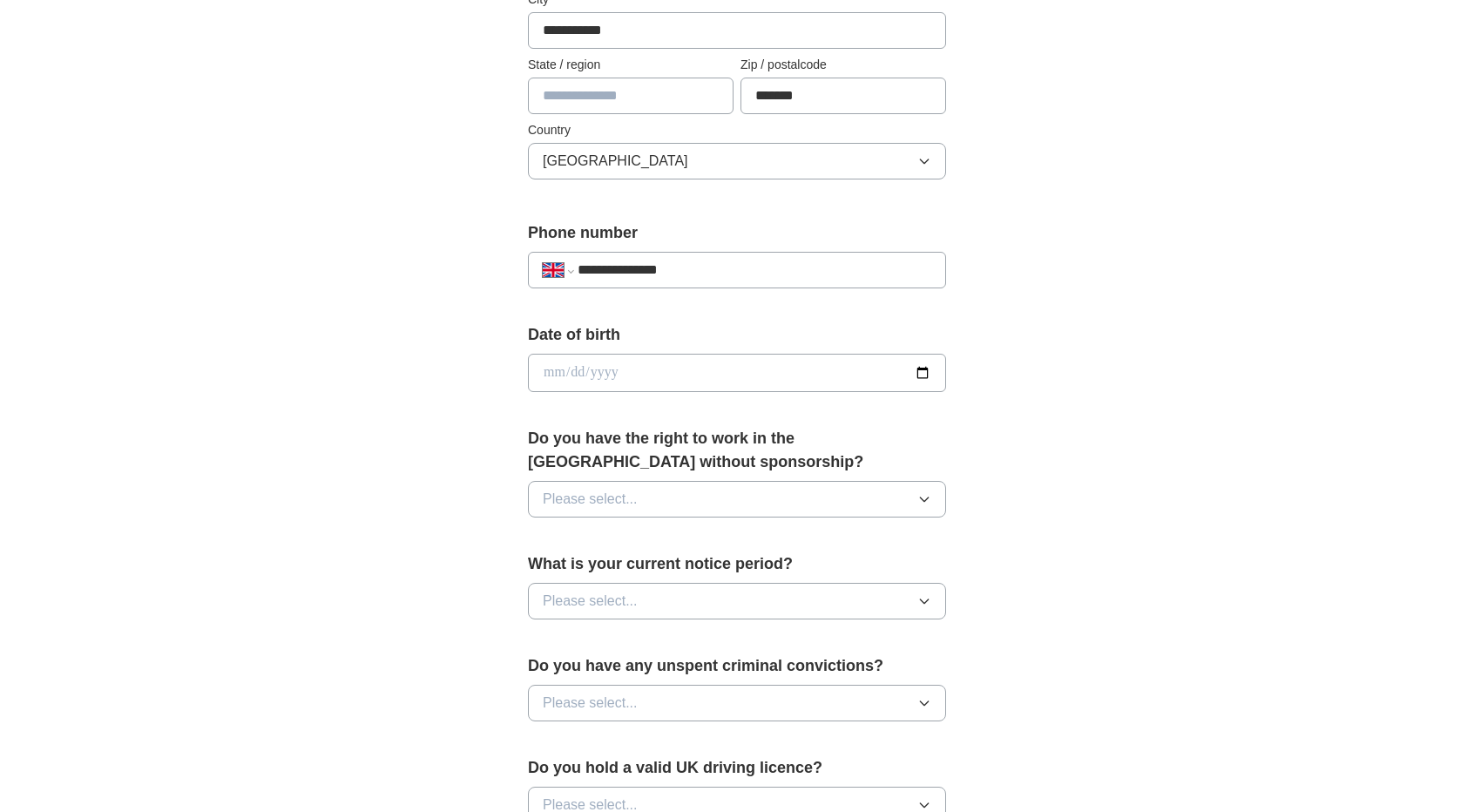
type input "**********"
click at [781, 361] on input "date" at bounding box center [737, 373] width 418 height 38
click at [922, 366] on input "date" at bounding box center [737, 373] width 418 height 38
click at [681, 366] on input "date" at bounding box center [737, 373] width 418 height 38
click at [609, 368] on input "date" at bounding box center [737, 373] width 418 height 38
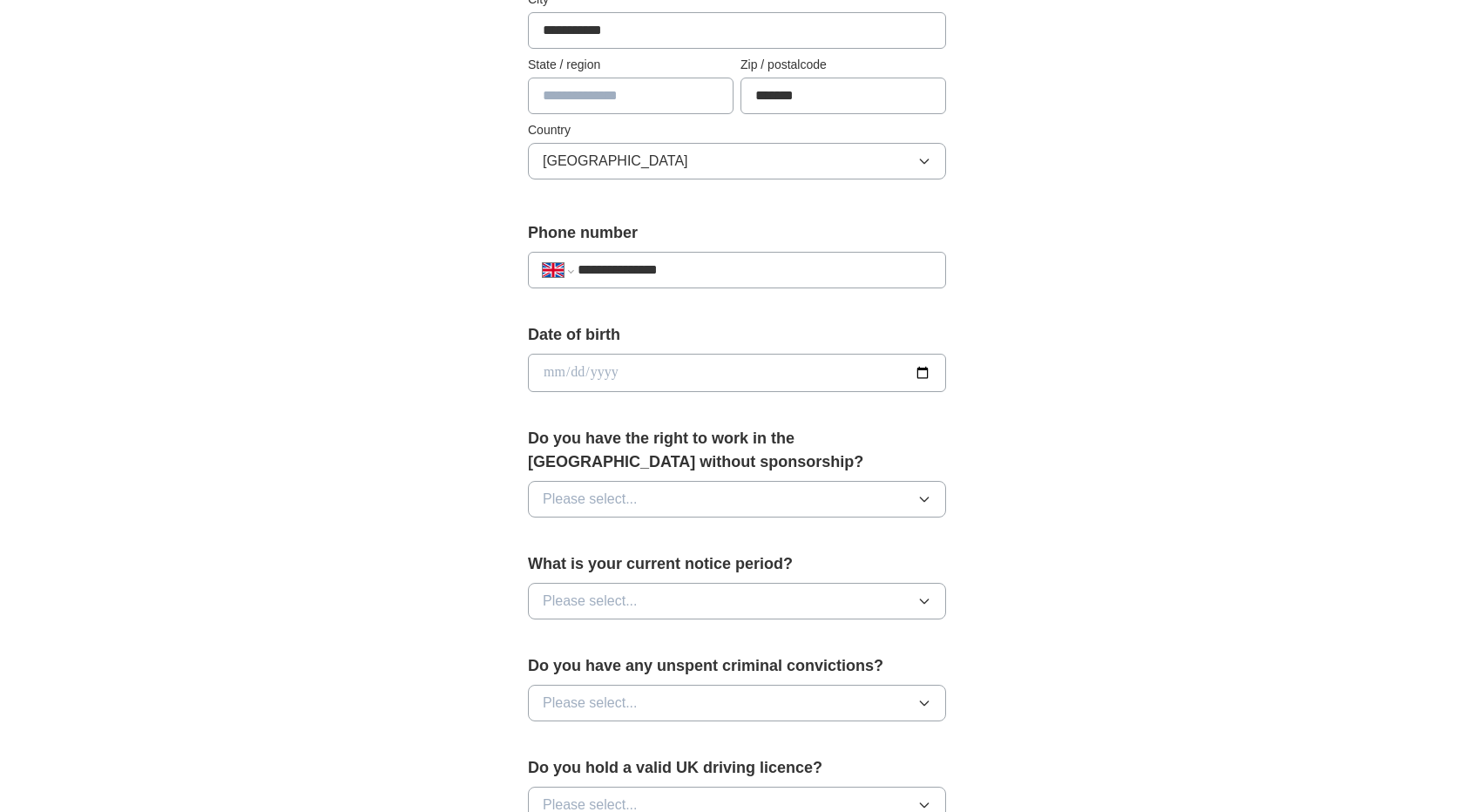
click at [609, 368] on input "date" at bounding box center [737, 373] width 418 height 38
click at [582, 366] on input "date" at bounding box center [737, 373] width 418 height 38
click at [552, 369] on input "date" at bounding box center [737, 373] width 418 height 38
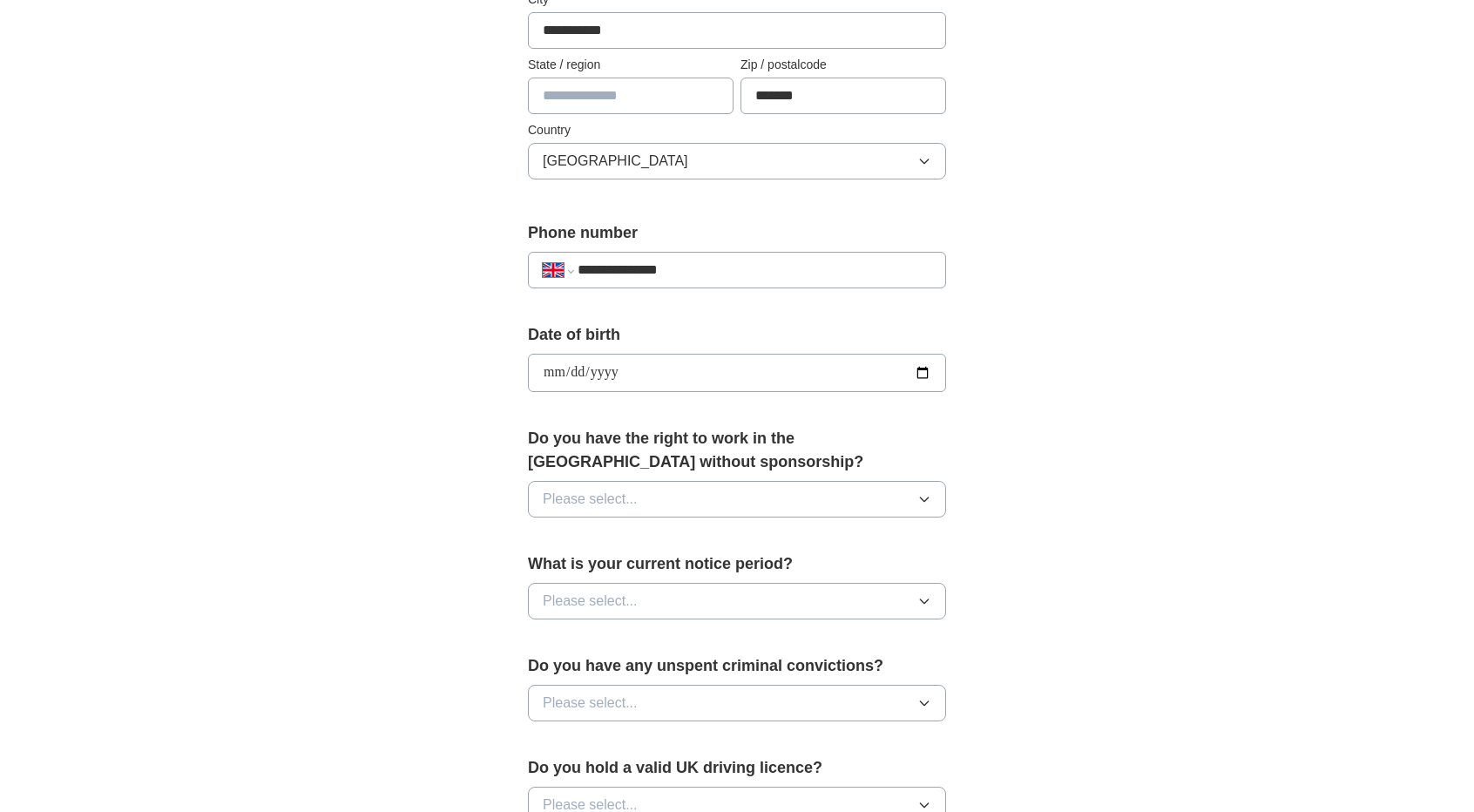
type input "**********"
click at [587, 499] on span "Please select..." at bounding box center [590, 498] width 95 height 20
click at [598, 586] on li "No" at bounding box center [737, 575] width 416 height 36
click at [619, 494] on button "No" at bounding box center [737, 498] width 418 height 36
click at [629, 528] on div "Yes" at bounding box center [737, 538] width 389 height 20
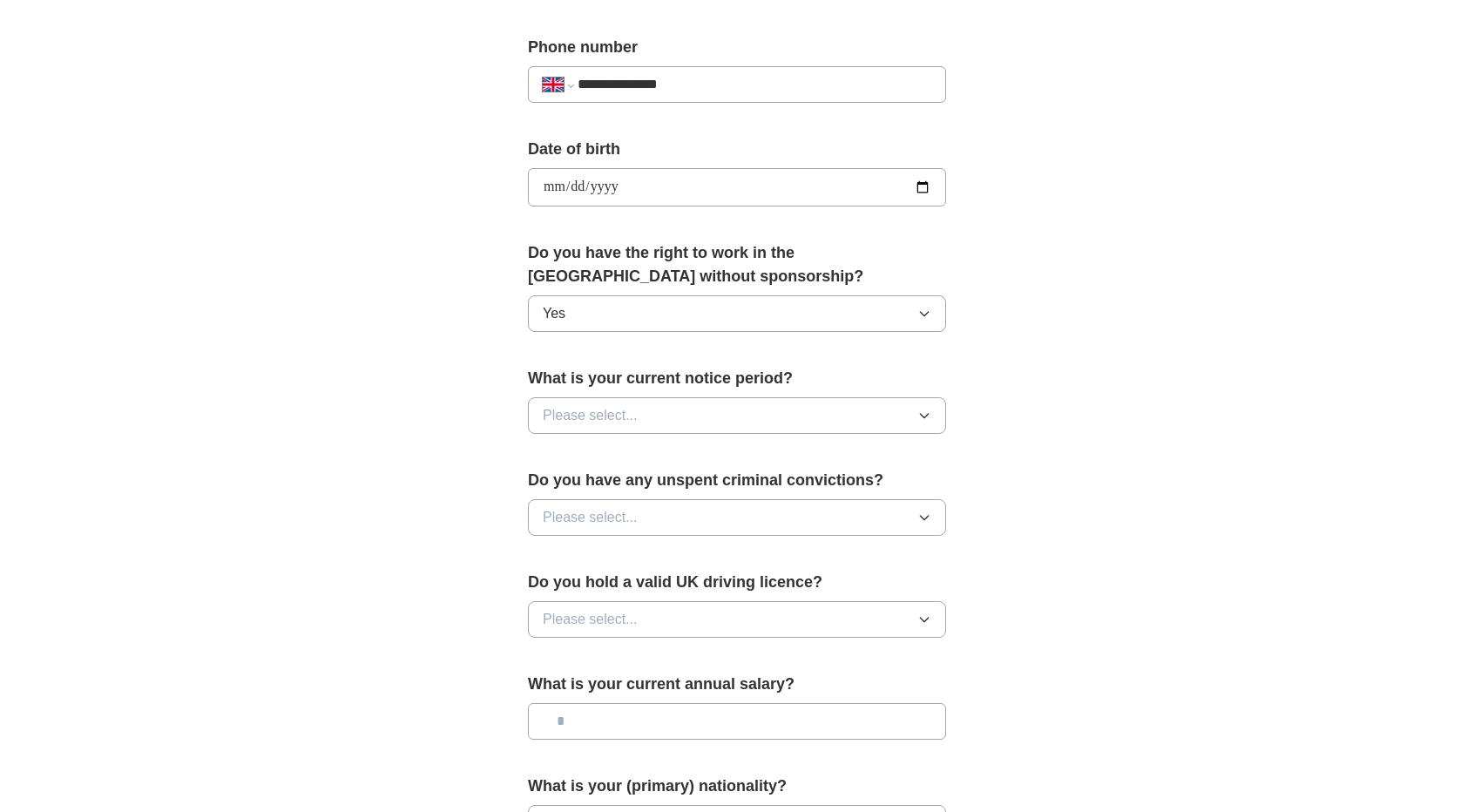
scroll to position [671, 0]
click at [668, 411] on button "Please select..." at bounding box center [737, 414] width 418 height 36
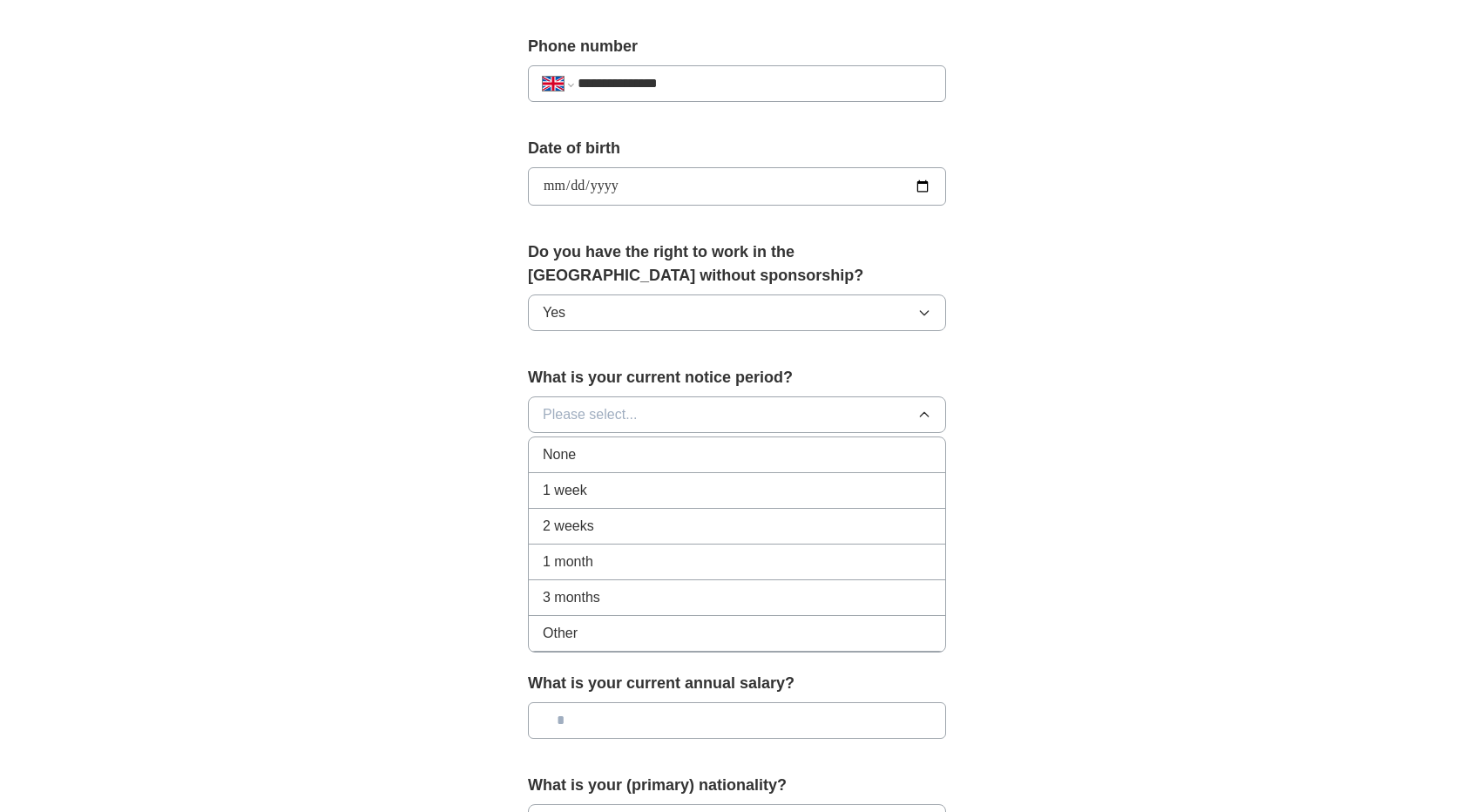
click at [661, 527] on div "2 weeks" at bounding box center [737, 526] width 389 height 20
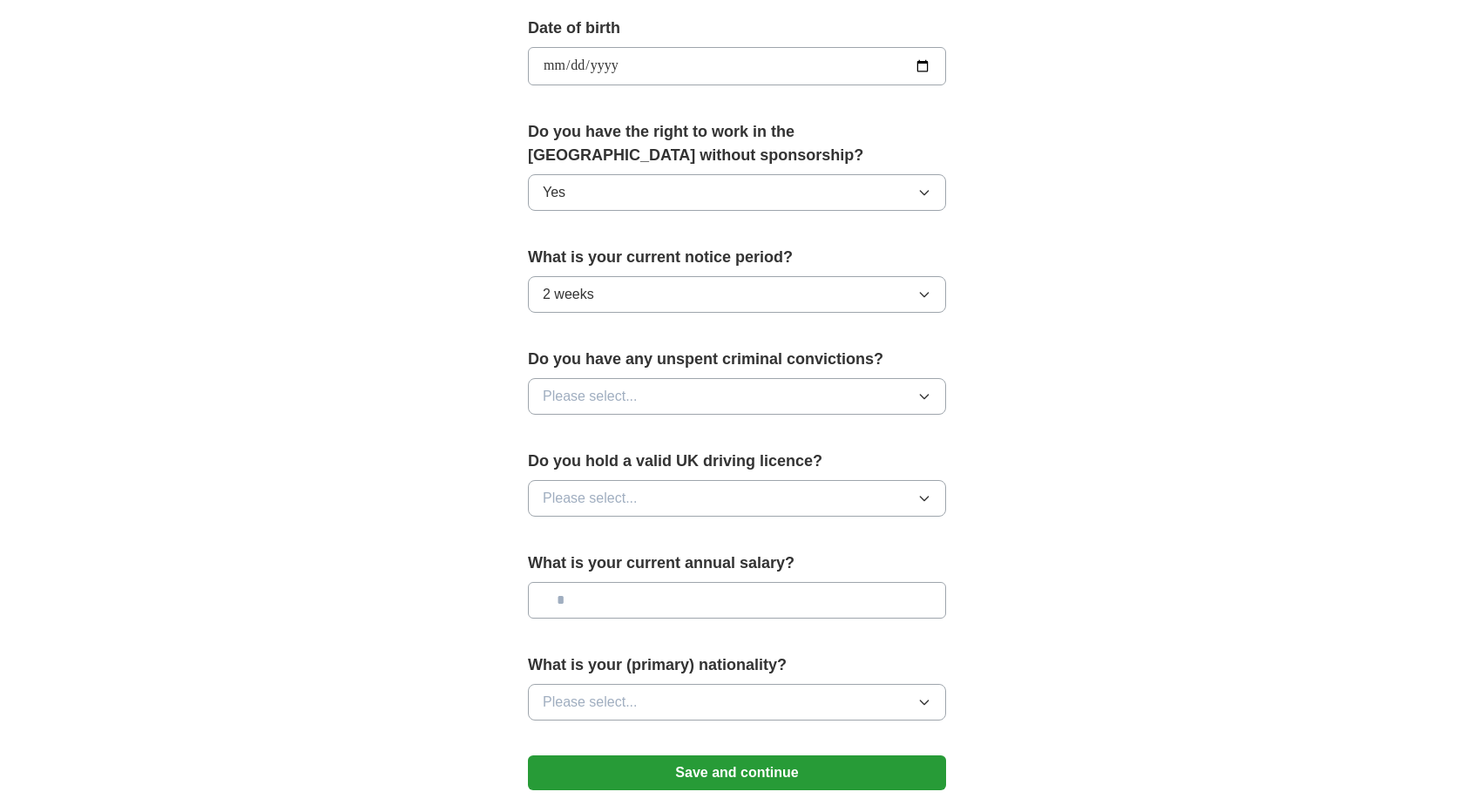
scroll to position [802, 0]
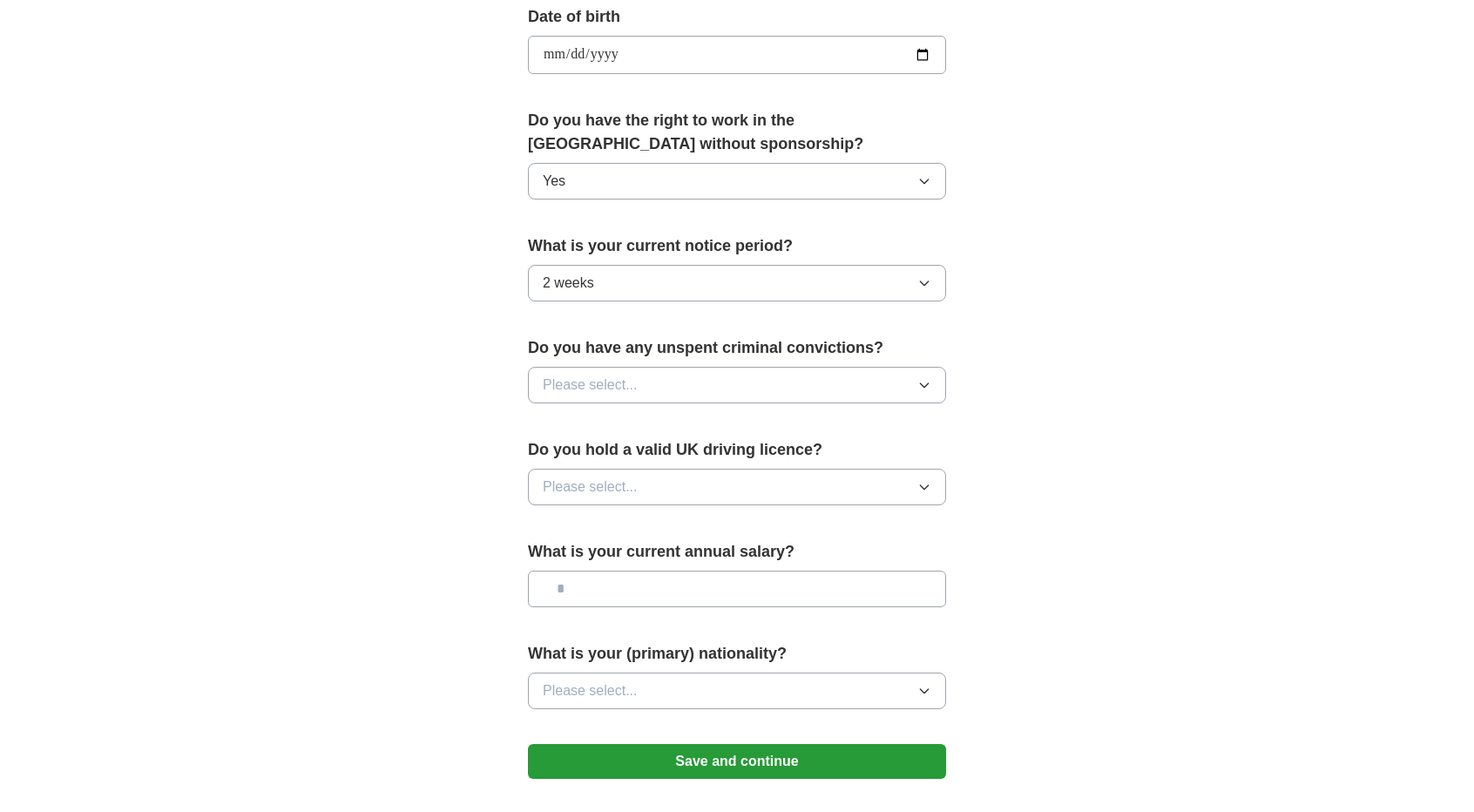
click at [655, 388] on button "Please select..." at bounding box center [737, 384] width 418 height 36
click at [655, 458] on div "No" at bounding box center [737, 460] width 389 height 20
click at [663, 481] on button "Please select..." at bounding box center [737, 486] width 418 height 36
click at [666, 552] on div "No" at bounding box center [737, 562] width 389 height 20
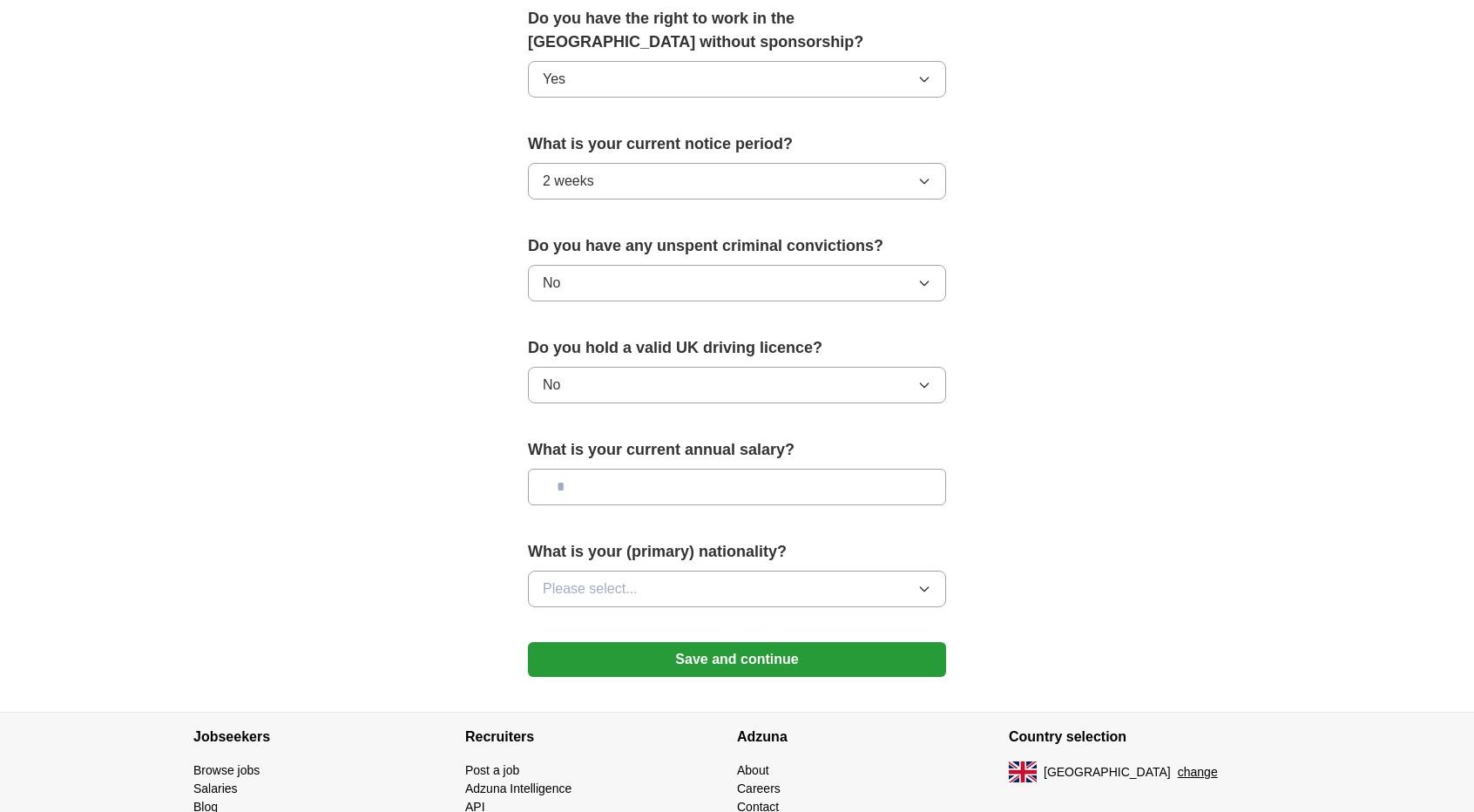
scroll to position [904, 0]
click at [658, 480] on input "text" at bounding box center [737, 486] width 418 height 36
paste input "**********"
type input "**********"
click at [628, 579] on span "Please select..." at bounding box center [590, 587] width 95 height 20
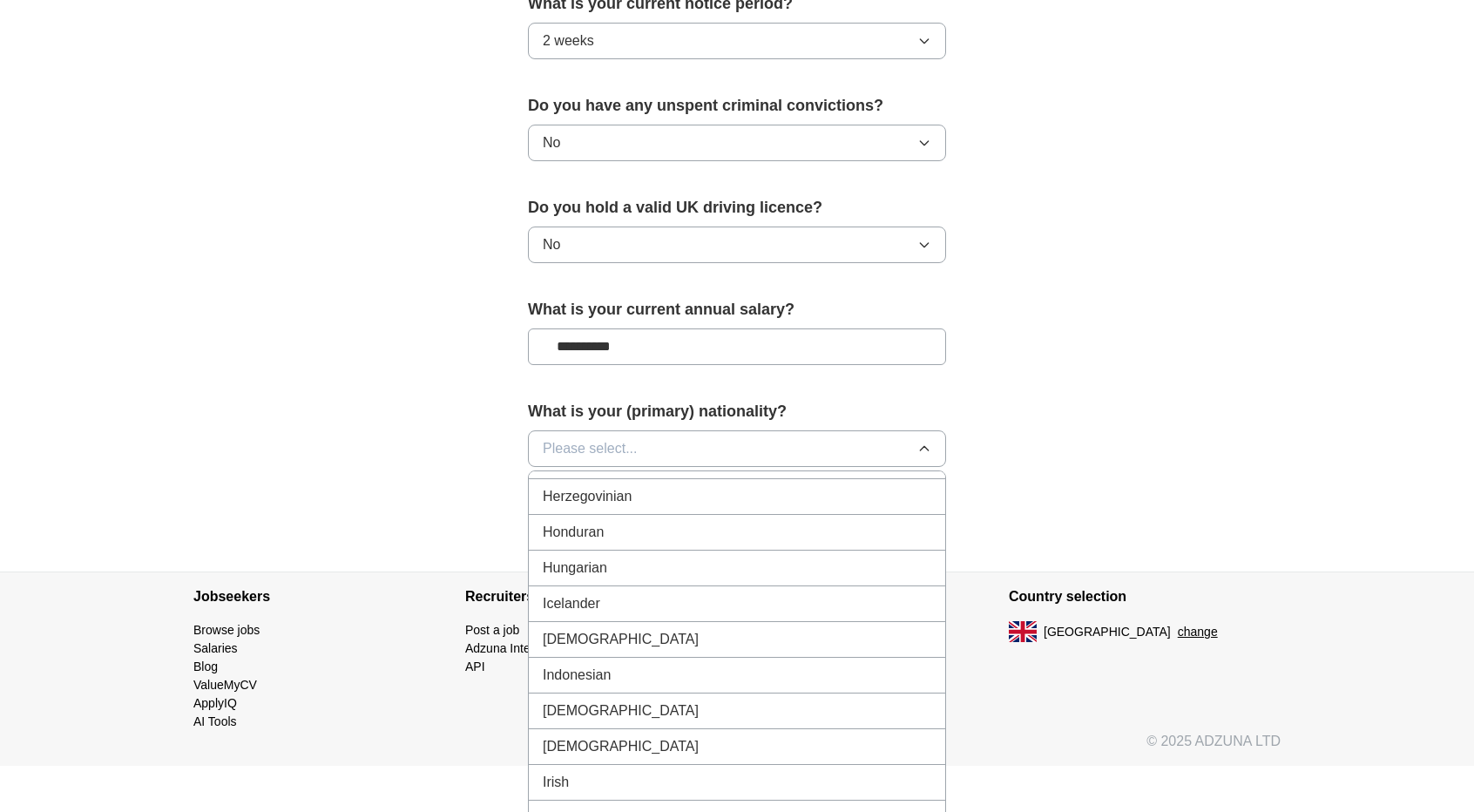
scroll to position [2708, 0]
click at [624, 626] on div "Indian" at bounding box center [737, 636] width 389 height 20
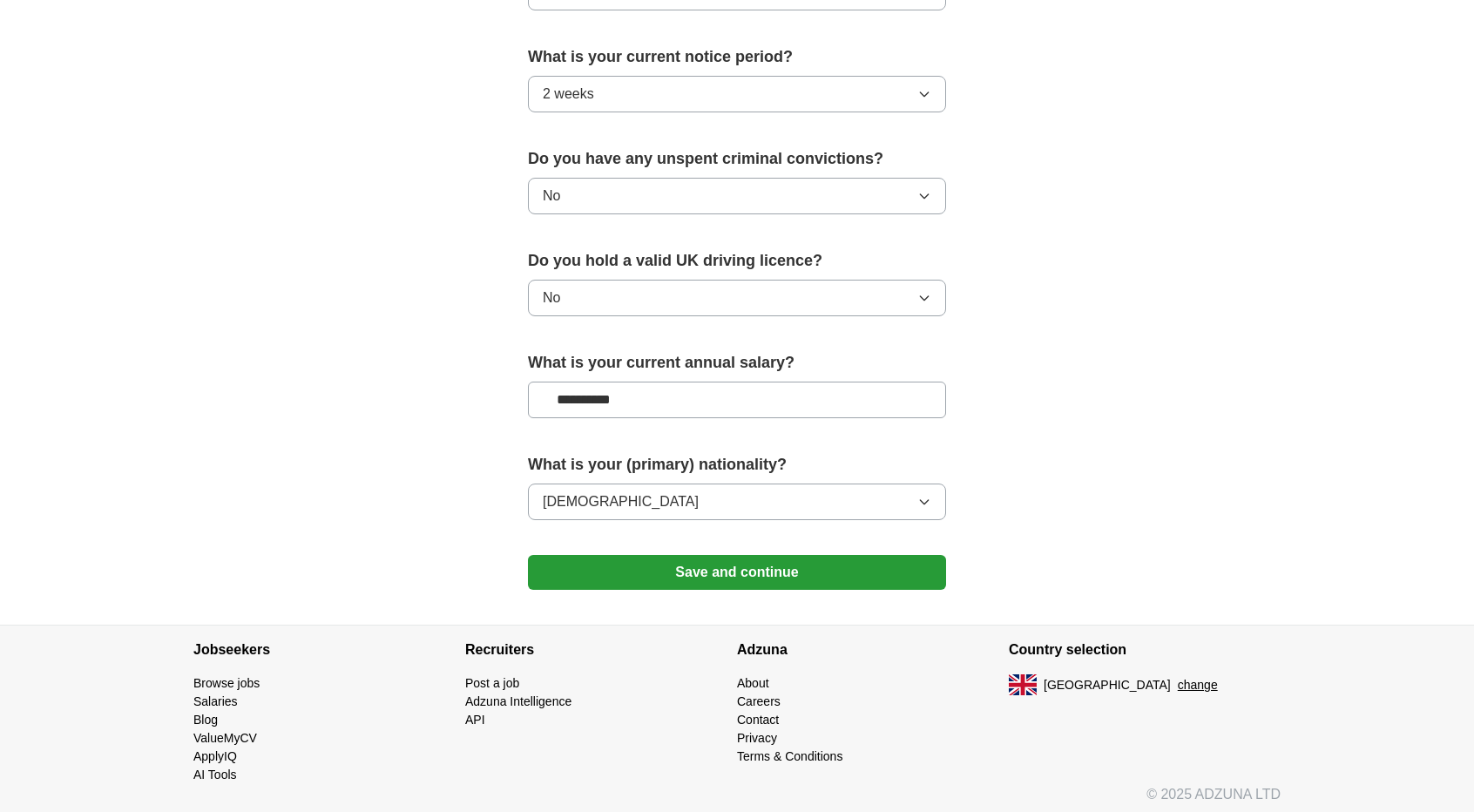
click at [685, 565] on button "Save and continue" at bounding box center [737, 572] width 418 height 35
